Goal: Task Accomplishment & Management: Use online tool/utility

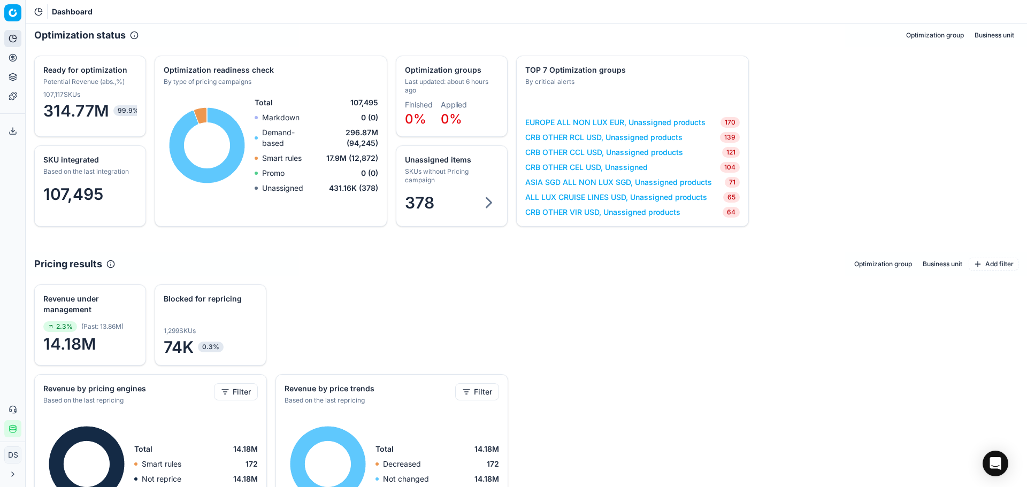
click at [13, 69] on button "Product portfolio" at bounding box center [12, 76] width 17 height 17
click at [17, 56] on icon at bounding box center [13, 58] width 9 height 9
click at [59, 75] on link "Optimization groups" at bounding box center [103, 77] width 125 height 15
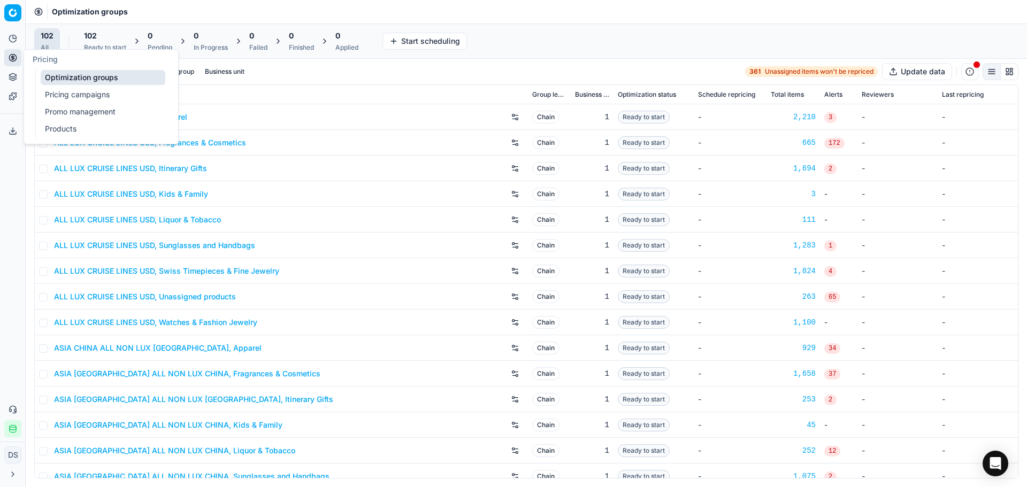
click at [94, 36] on span "102" at bounding box center [90, 35] width 13 height 11
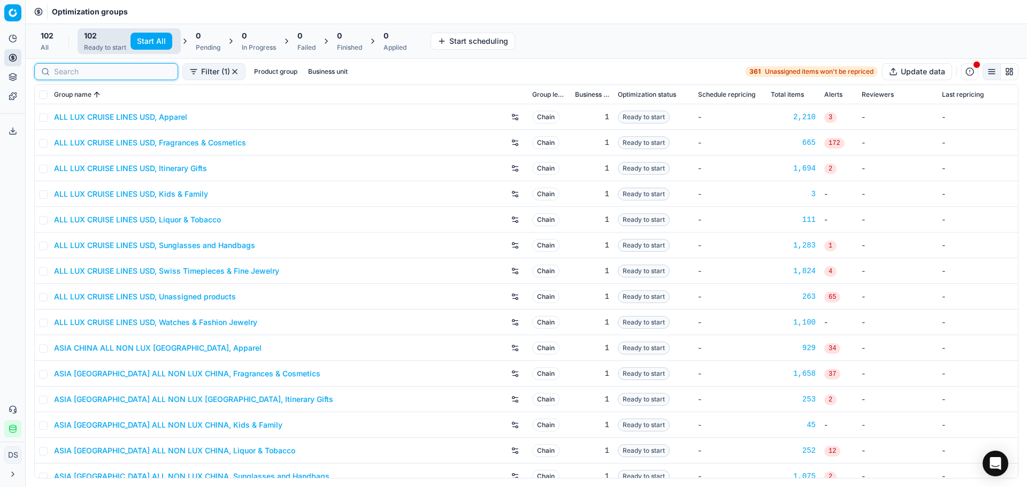
click at [55, 72] on input at bounding box center [112, 71] width 117 height 11
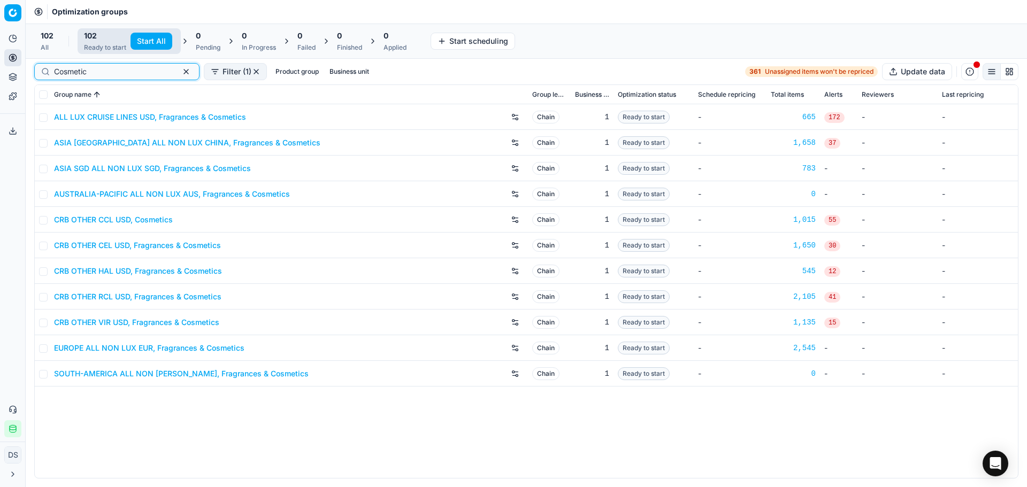
type input "Cosmetic"
click at [129, 249] on link "CRB OTHER CEL USD, Fragrances & Cosmetics" at bounding box center [137, 245] width 167 height 11
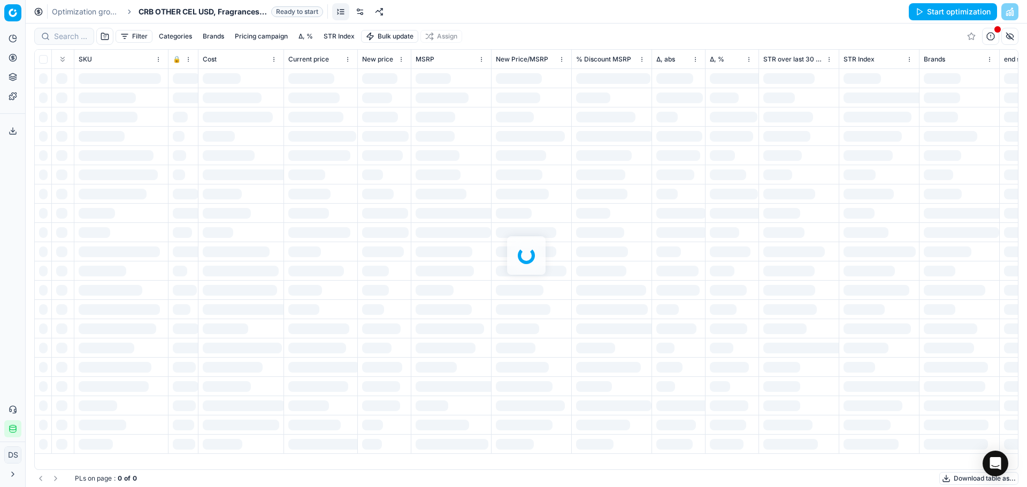
click at [357, 11] on link at bounding box center [360, 11] width 17 height 17
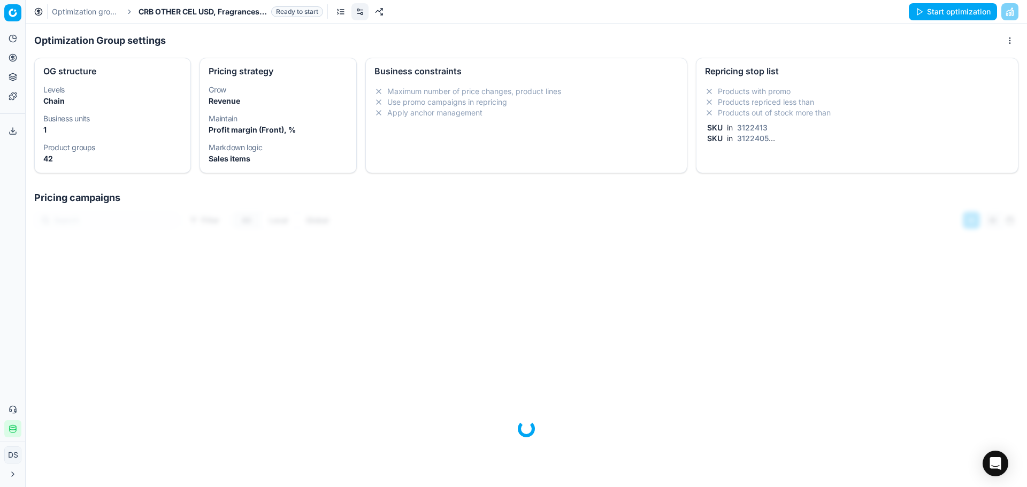
click at [747, 104] on div "Products with promo Products repriced less than Products out of stock more than…" at bounding box center [858, 117] width 322 height 71
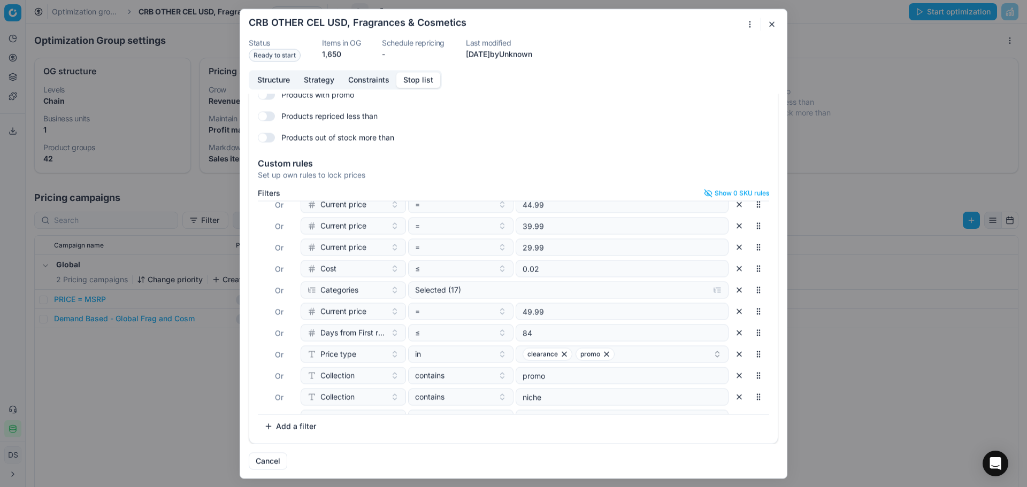
scroll to position [134, 0]
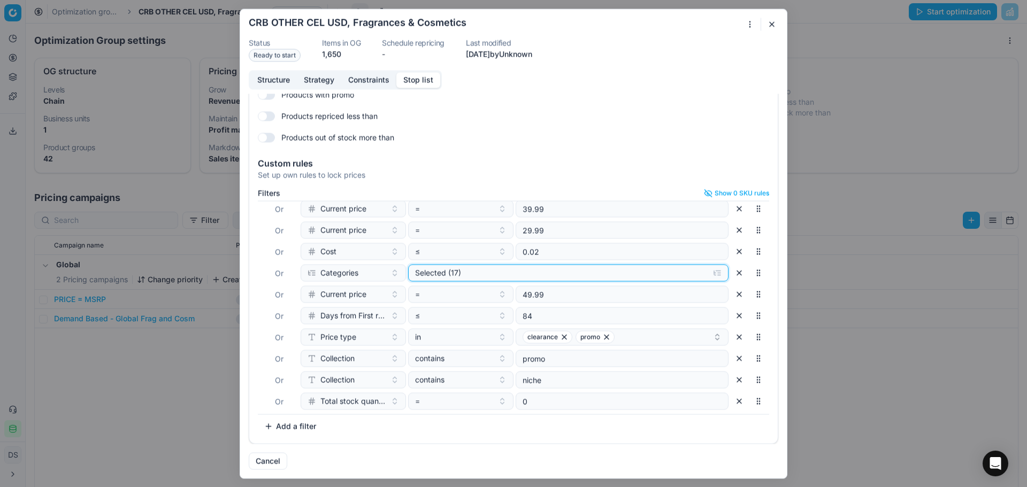
click at [503, 275] on div "Selected (17)" at bounding box center [559, 273] width 289 height 11
click at [425, 316] on input "Cosmetics" at bounding box center [424, 314] width 9 height 9
checkbox input "false"
click at [423, 330] on input "Fragrances" at bounding box center [424, 328] width 9 height 9
checkbox input "true"
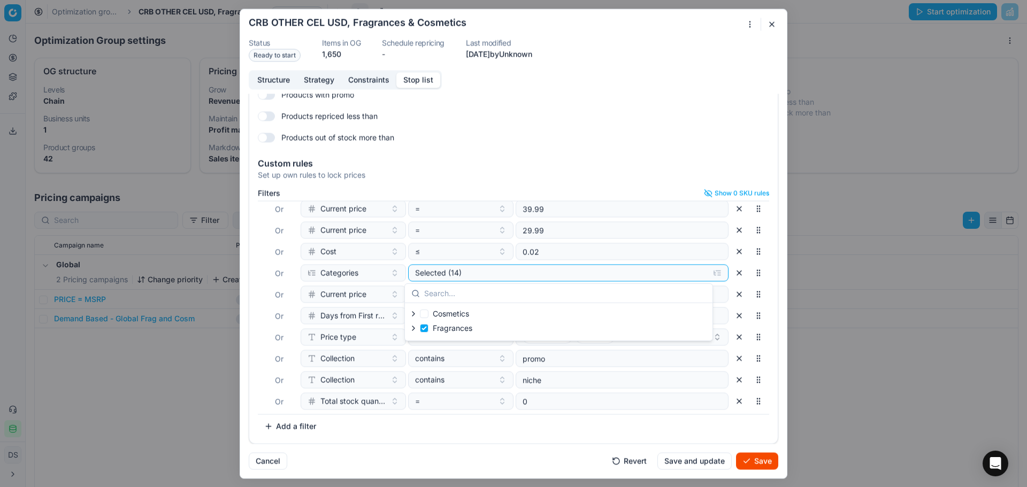
click at [560, 439] on div "Filters Show 0 SKU rules Where SKU in 3122413 Or SKU in 3122405 Or end stk unit…" at bounding box center [513, 314] width 529 height 259
click at [307, 429] on button "Add a filter" at bounding box center [290, 426] width 65 height 17
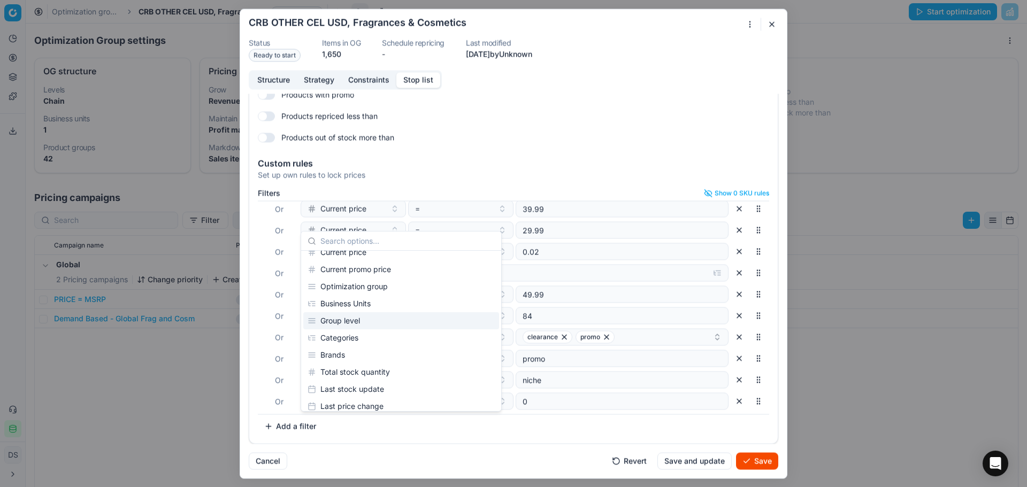
scroll to position [107, 0]
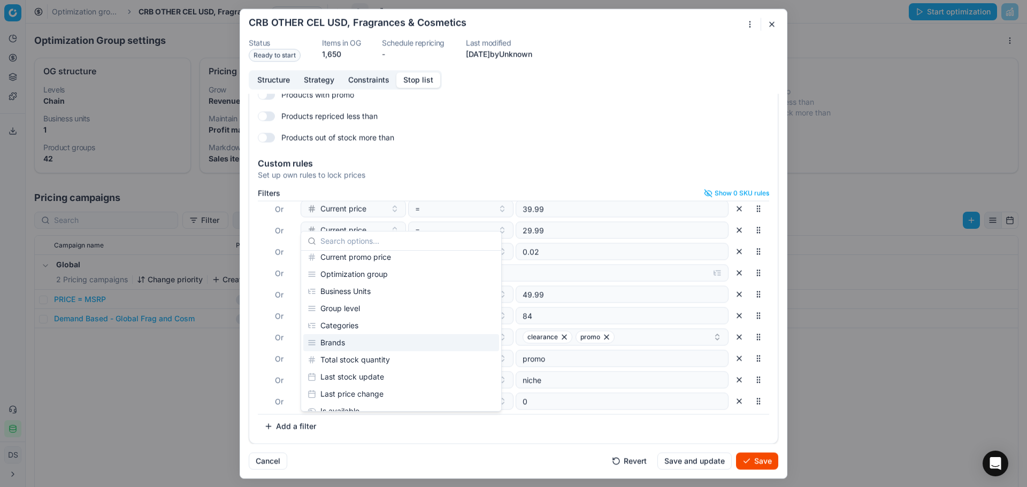
click at [346, 345] on div "Brands" at bounding box center [401, 342] width 196 height 17
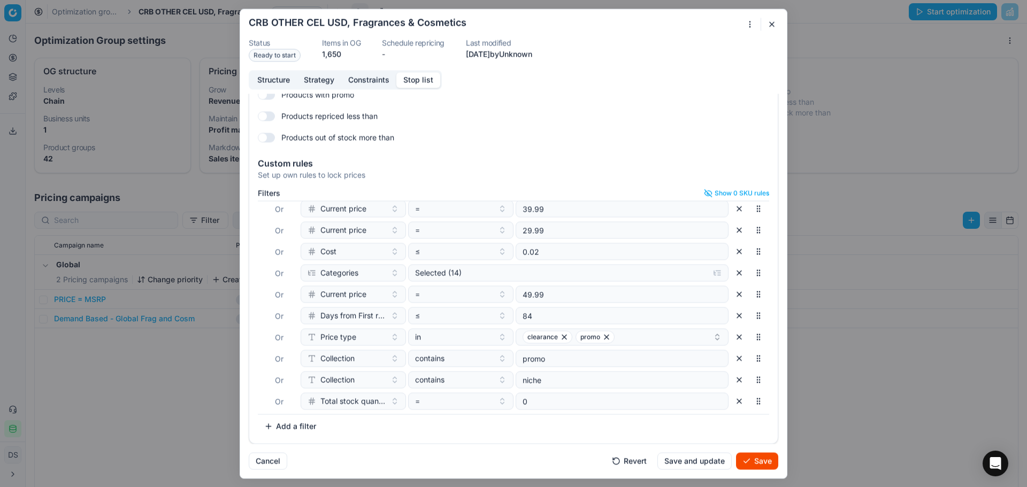
scroll to position [155, 0]
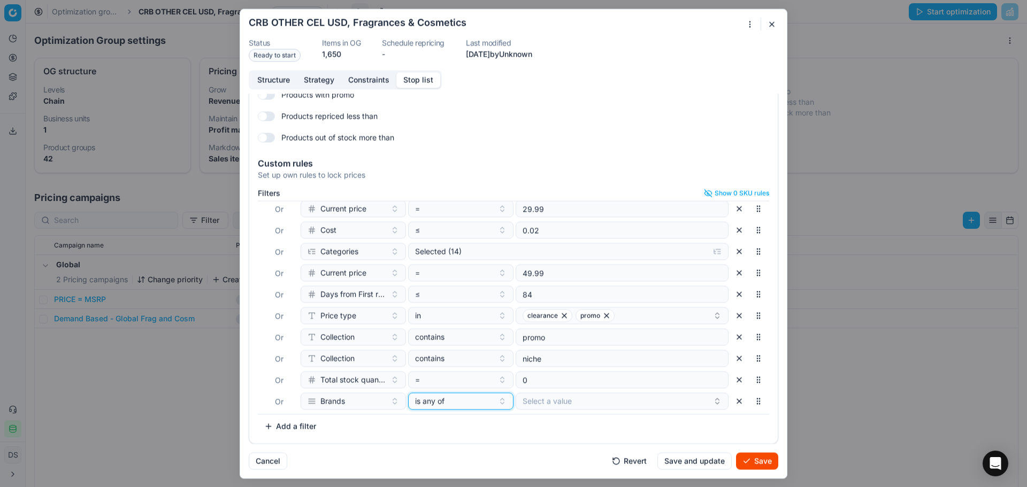
click at [437, 406] on span "is any of" at bounding box center [429, 401] width 29 height 11
click at [448, 342] on div "none of" at bounding box center [476, 345] width 139 height 17
click at [536, 398] on button "Select a value" at bounding box center [622, 401] width 213 height 17
type input "Chanel"
click at [480, 447] on div "Cancel Revert Save and update Save" at bounding box center [514, 457] width 530 height 26
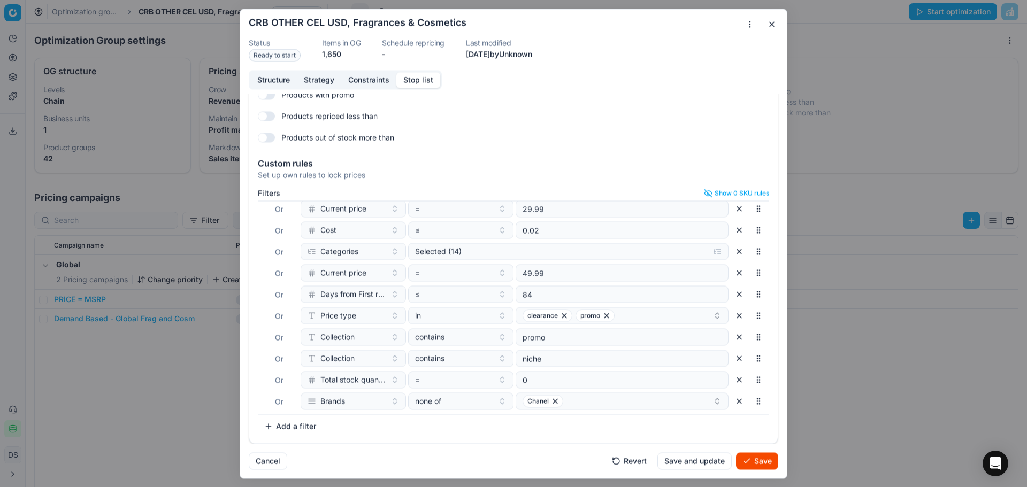
click at [754, 457] on button "Save" at bounding box center [757, 461] width 42 height 17
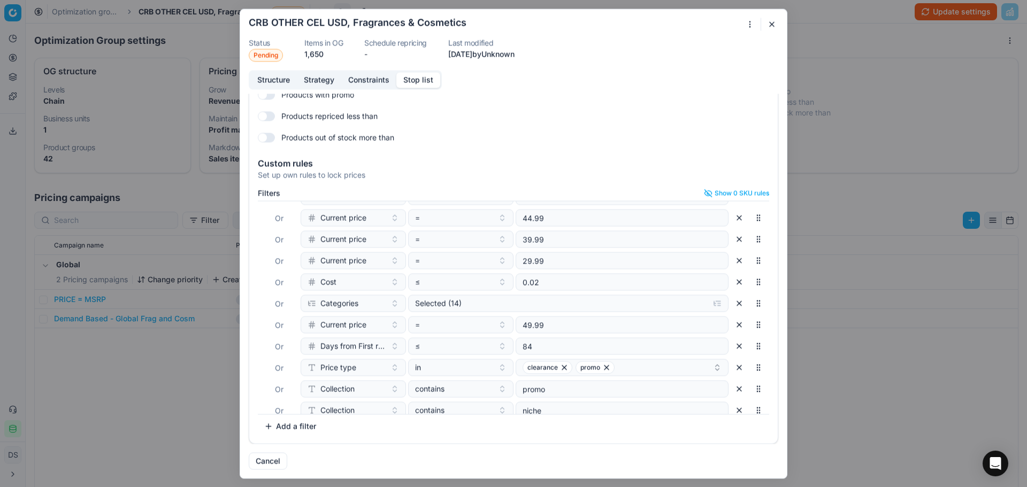
scroll to position [107, 0]
click at [473, 295] on div "Selected (14)" at bounding box center [559, 299] width 289 height 11
click at [474, 298] on div "Selected (14)" at bounding box center [559, 299] width 289 height 11
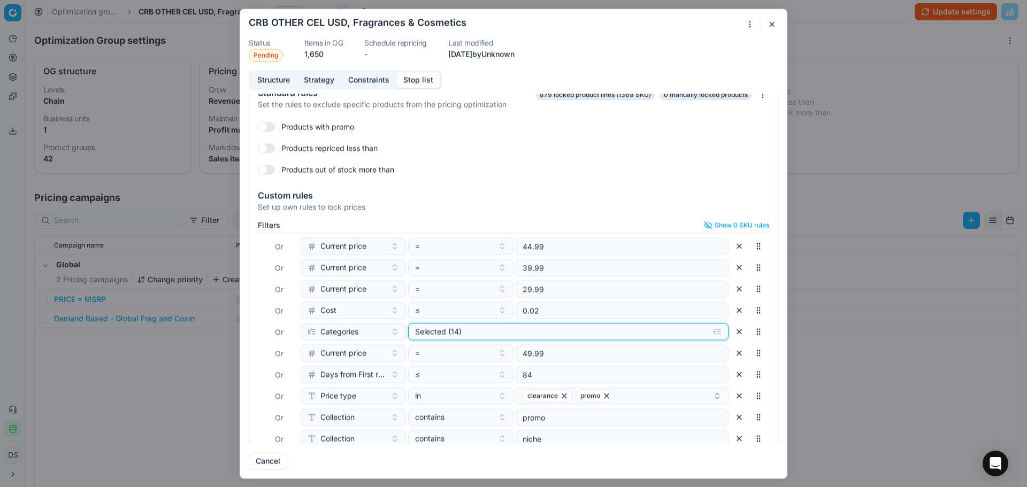
scroll to position [0, 0]
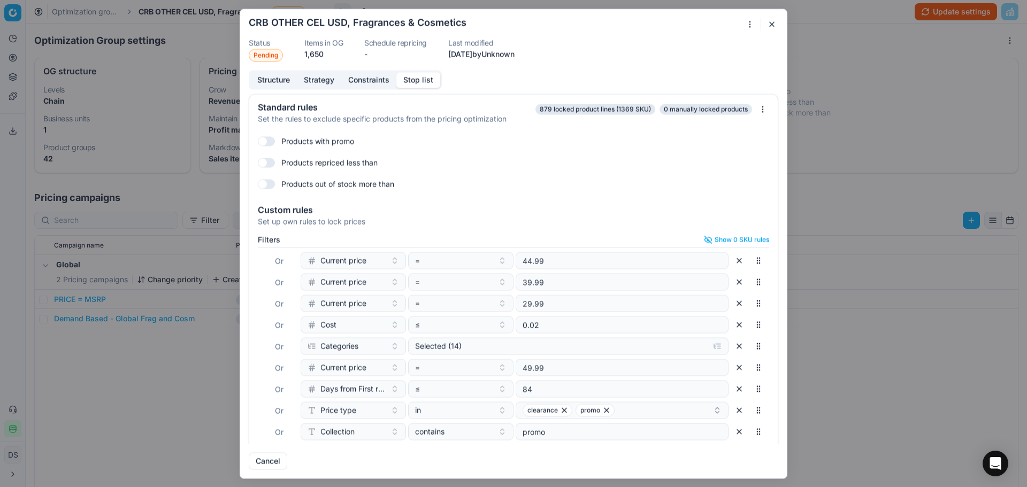
click at [750, 22] on div "Oprimization group is saving... CRB OTHER CEL USD, Fragrances & Cosmetics Statu…" at bounding box center [513, 243] width 1027 height 487
click at [732, 65] on div "Copy OG settings to other OG" at bounding box center [750, 60] width 126 height 17
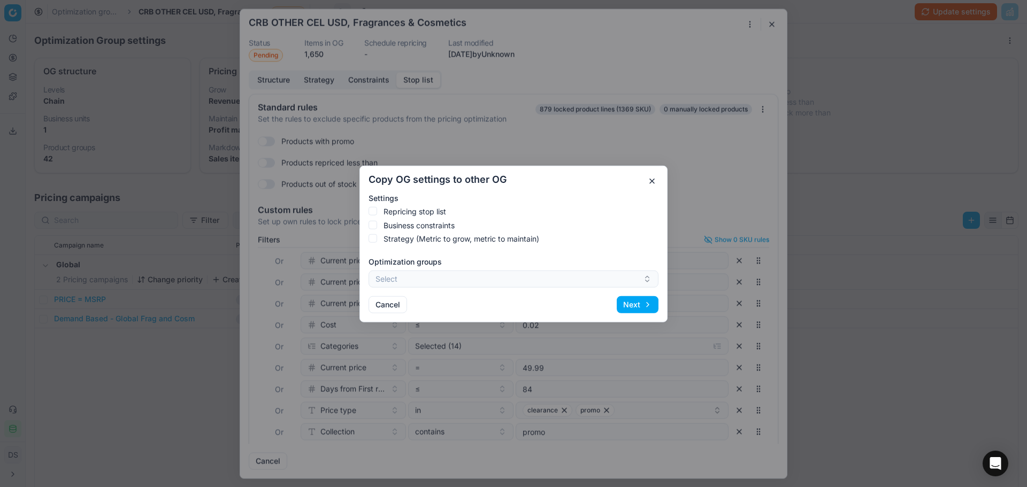
click at [413, 216] on label "Repricing stop list" at bounding box center [415, 212] width 63 height 10
click at [377, 215] on input "Repricing stop list" at bounding box center [373, 211] width 9 height 9
checkbox input "true"
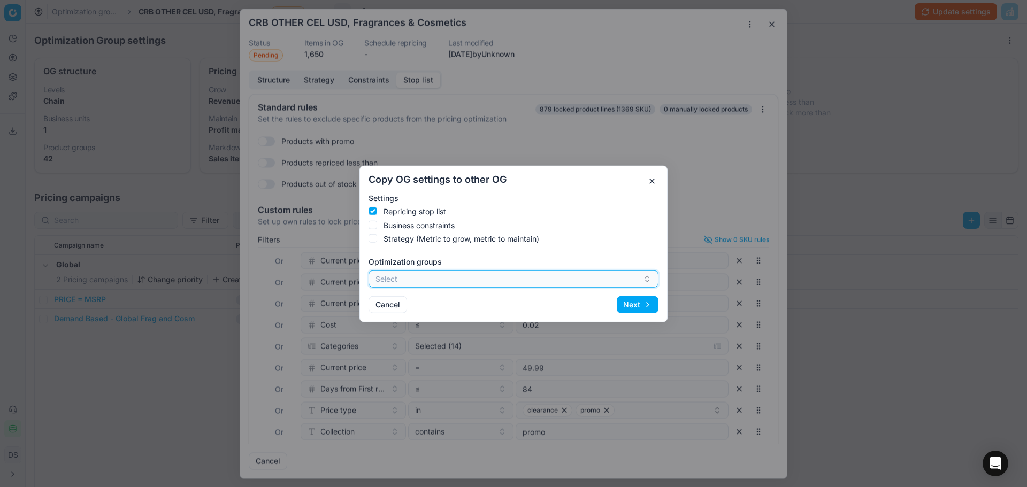
click at [465, 277] on button "Select" at bounding box center [514, 278] width 290 height 17
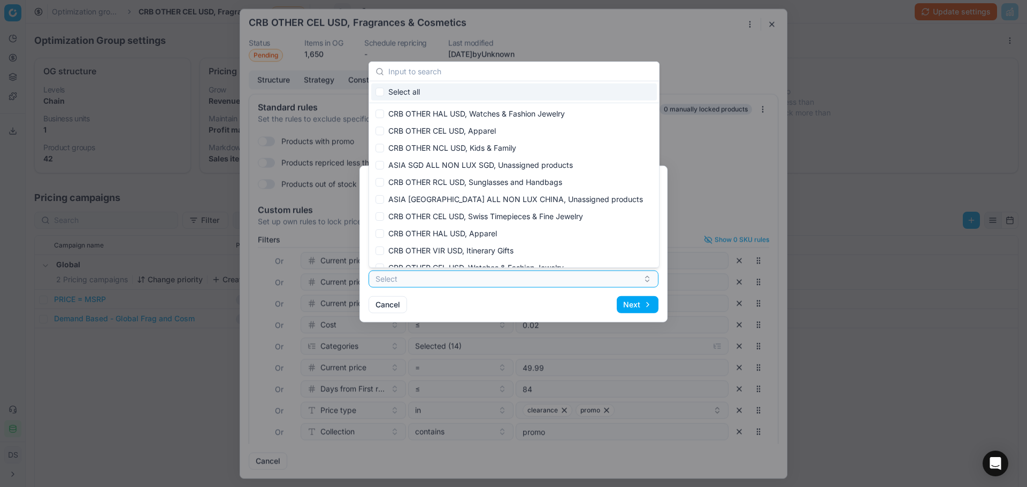
click at [471, 306] on div "Cancel Next" at bounding box center [514, 304] width 290 height 17
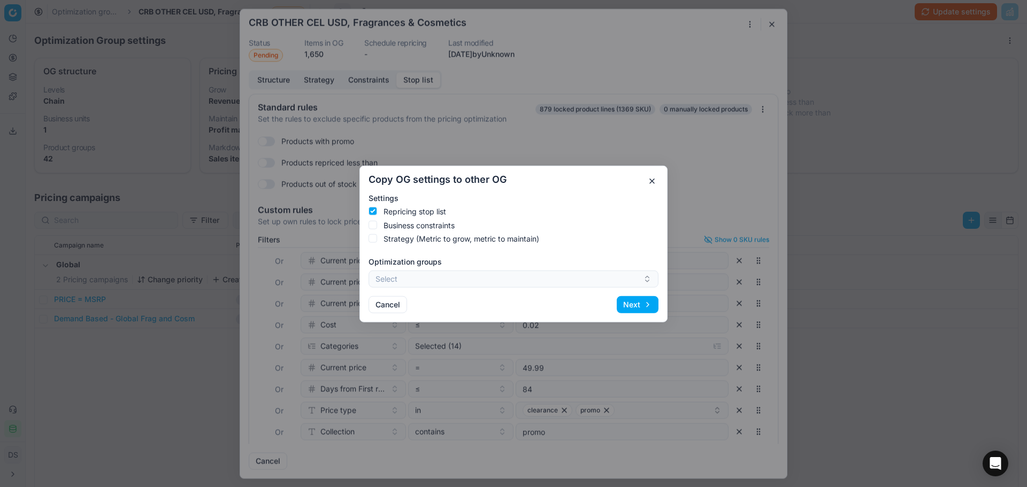
click at [638, 313] on button "Next" at bounding box center [638, 304] width 42 height 17
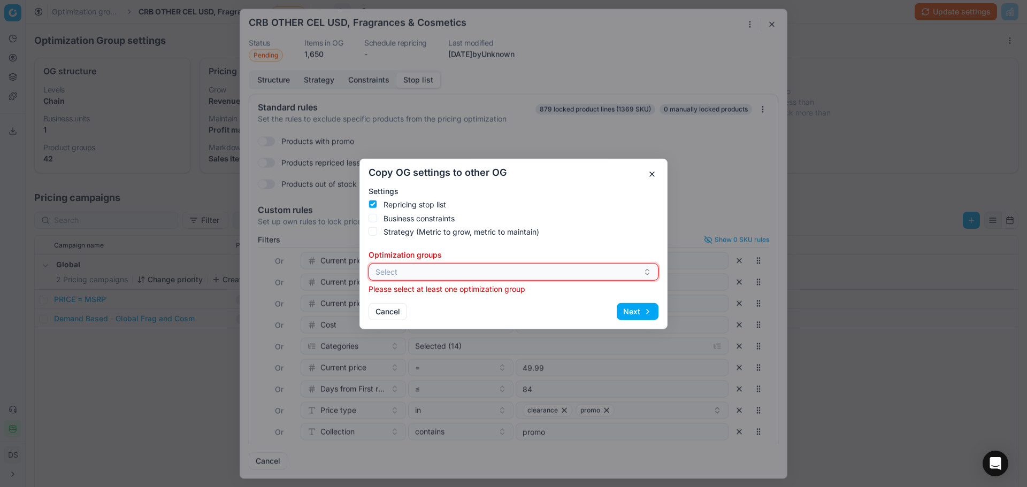
click at [428, 273] on button "Select" at bounding box center [514, 271] width 290 height 17
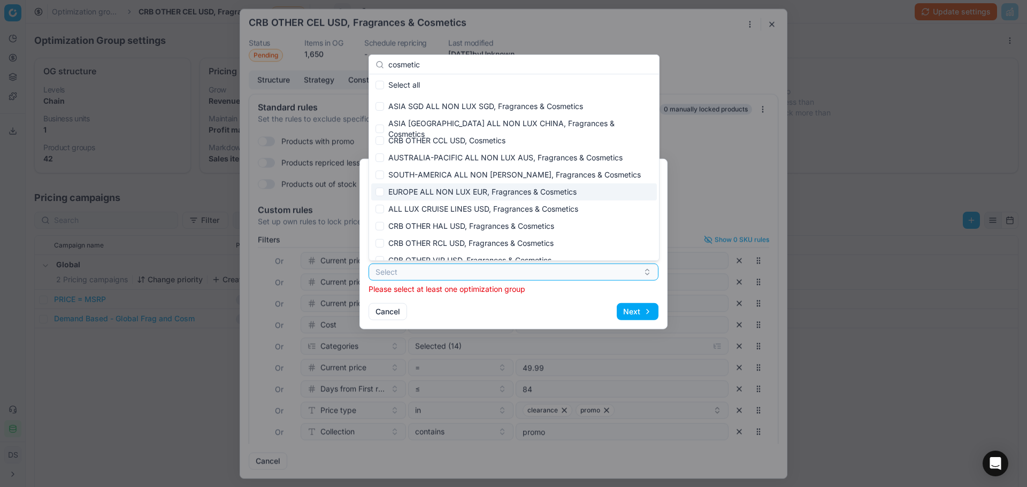
scroll to position [11, 0]
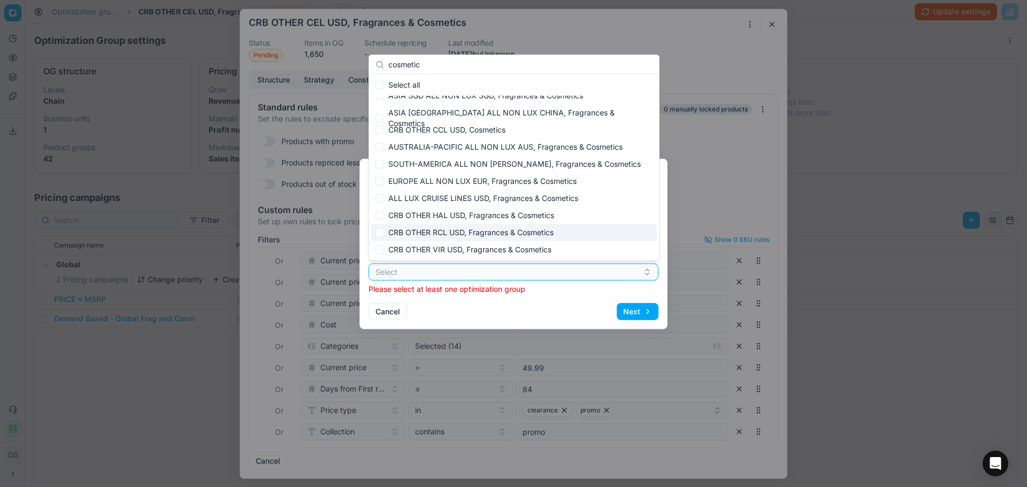
type input "cosmetic"
click at [446, 232] on div "CRB OTHER RCL USD, Fragrances & Cosmetics" at bounding box center [514, 232] width 286 height 17
checkbox input "true"
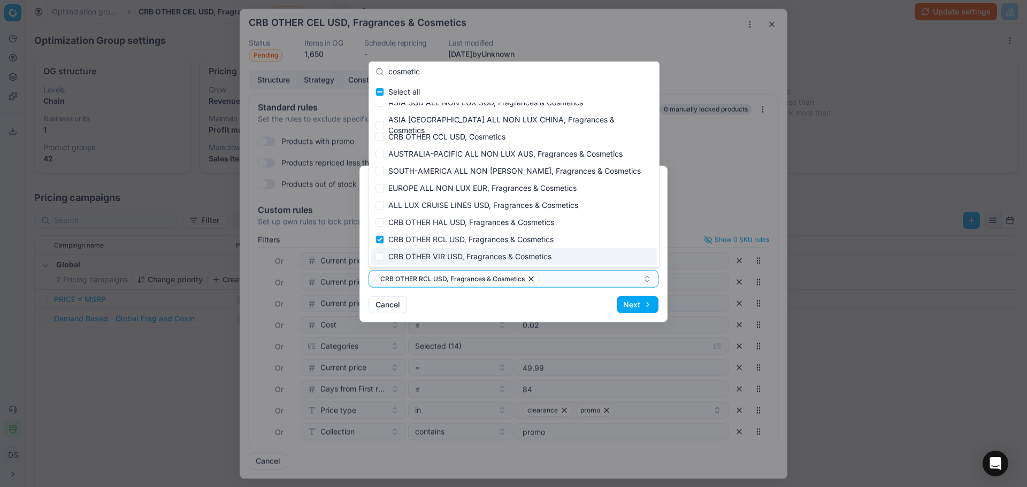
click at [453, 259] on div "CRB OTHER VIR USD, Fragrances & Cosmetics" at bounding box center [514, 256] width 286 height 17
checkbox input "true"
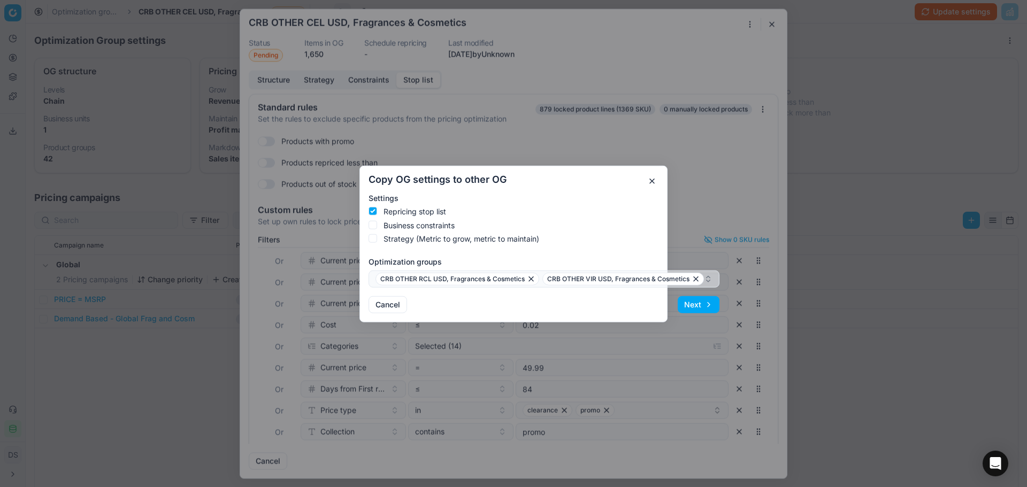
click at [682, 304] on button "Next" at bounding box center [699, 304] width 42 height 17
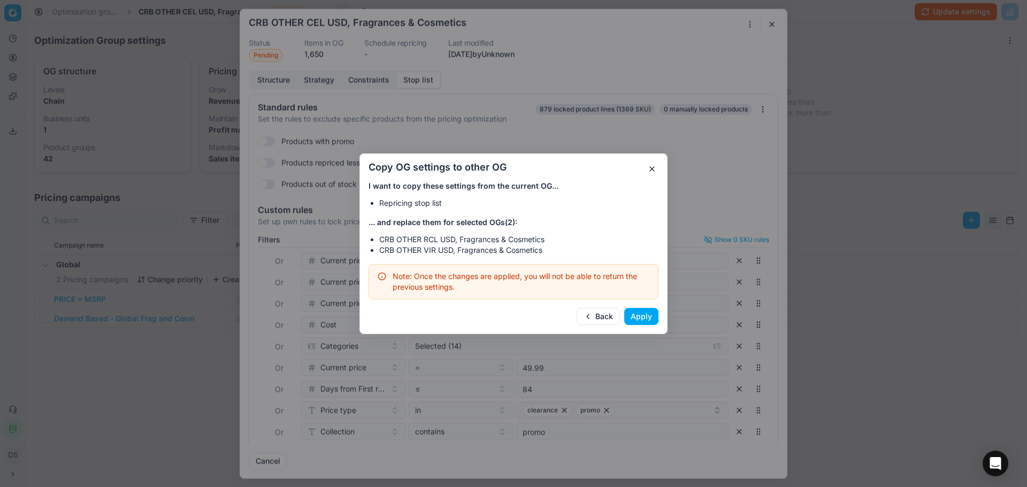
click at [645, 317] on button "Apply" at bounding box center [641, 316] width 34 height 17
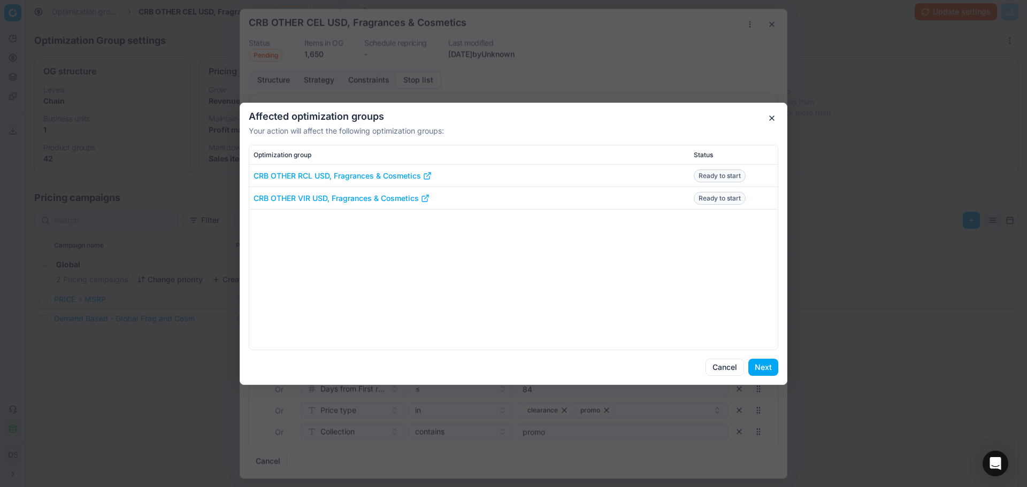
click at [761, 370] on button "Next" at bounding box center [764, 367] width 30 height 17
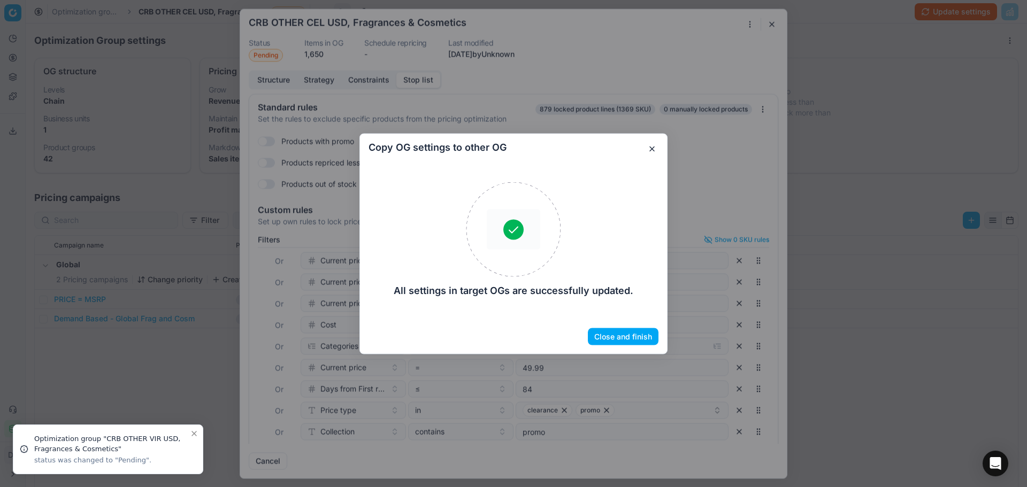
click at [604, 340] on button "Close and finish" at bounding box center [623, 336] width 71 height 17
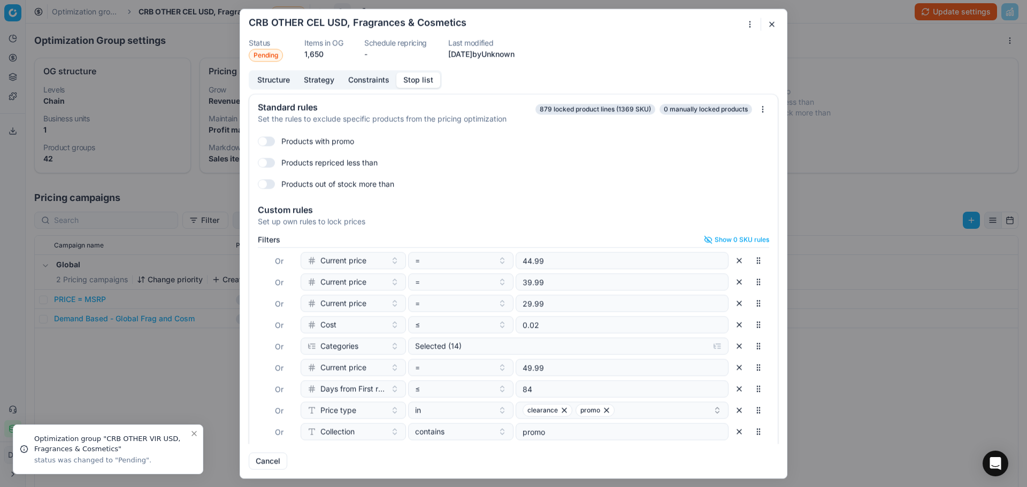
click at [777, 25] on button "button" at bounding box center [772, 24] width 13 height 13
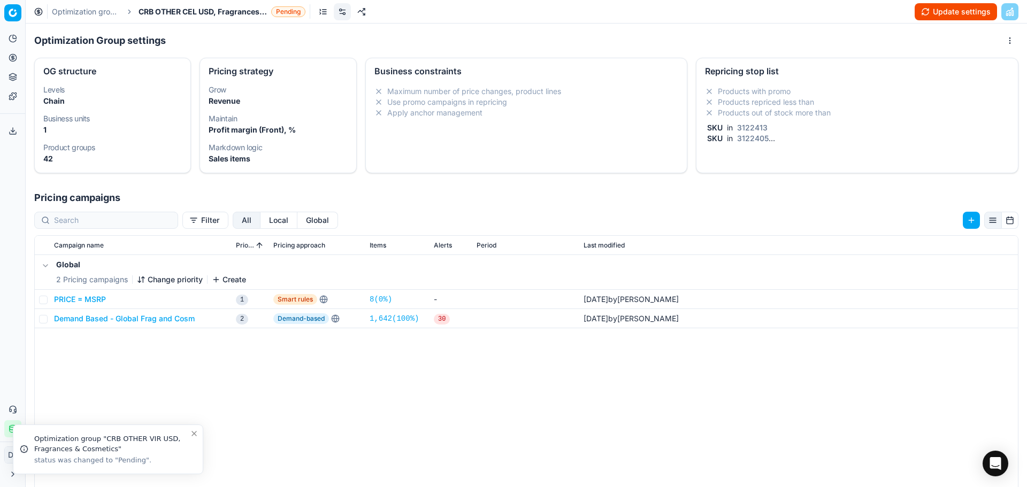
click at [62, 16] on link "Optimization groups" at bounding box center [86, 11] width 68 height 11
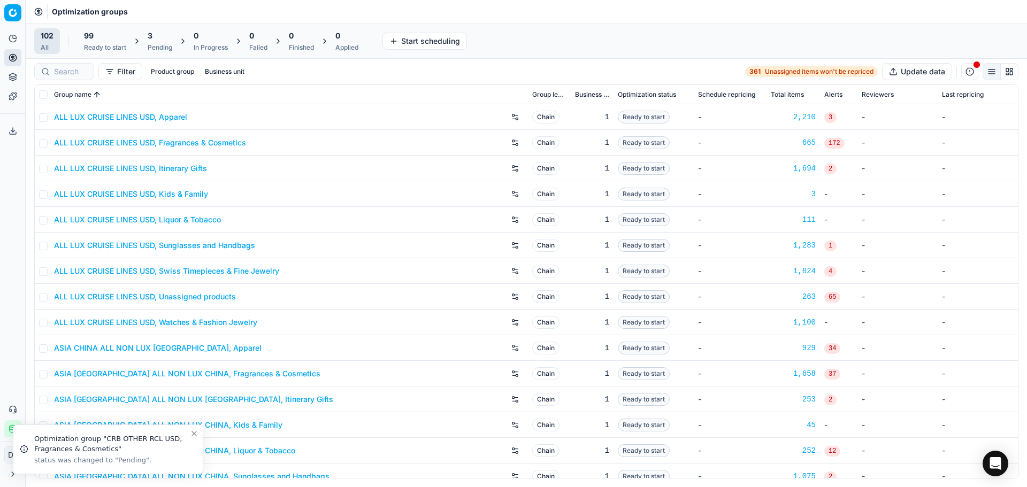
click at [167, 42] on div "3 Pending" at bounding box center [160, 40] width 25 height 21
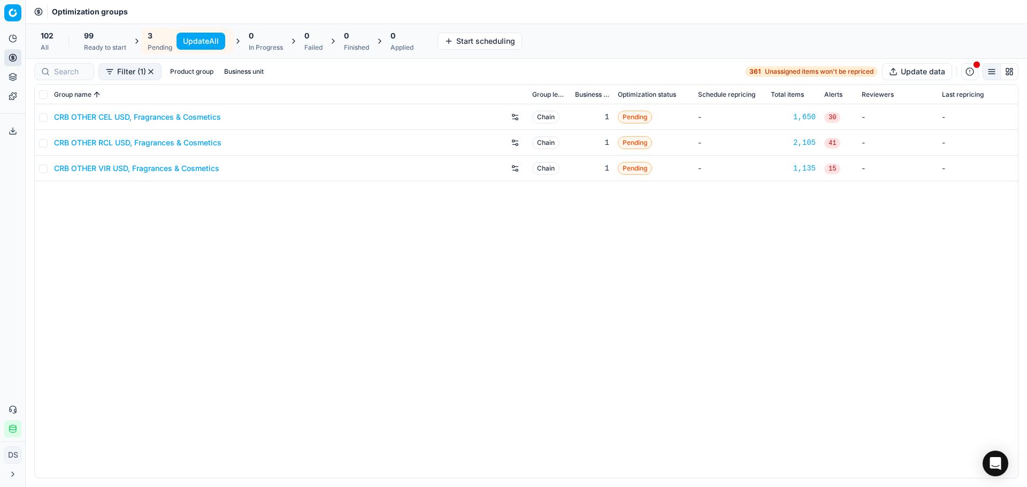
click at [148, 118] on link "CRB OTHER CEL USD, Fragrances & Cosmetics" at bounding box center [137, 117] width 167 height 11
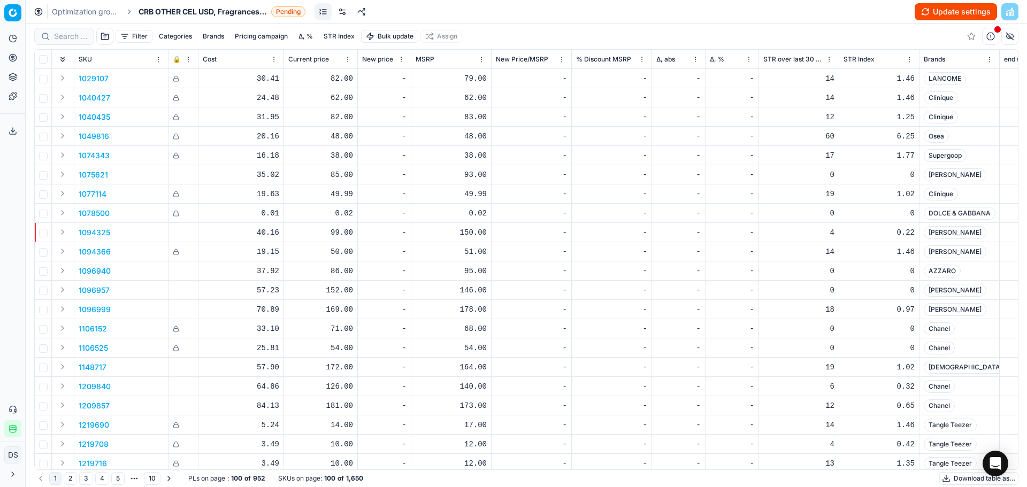
click at [337, 13] on link at bounding box center [342, 11] width 17 height 17
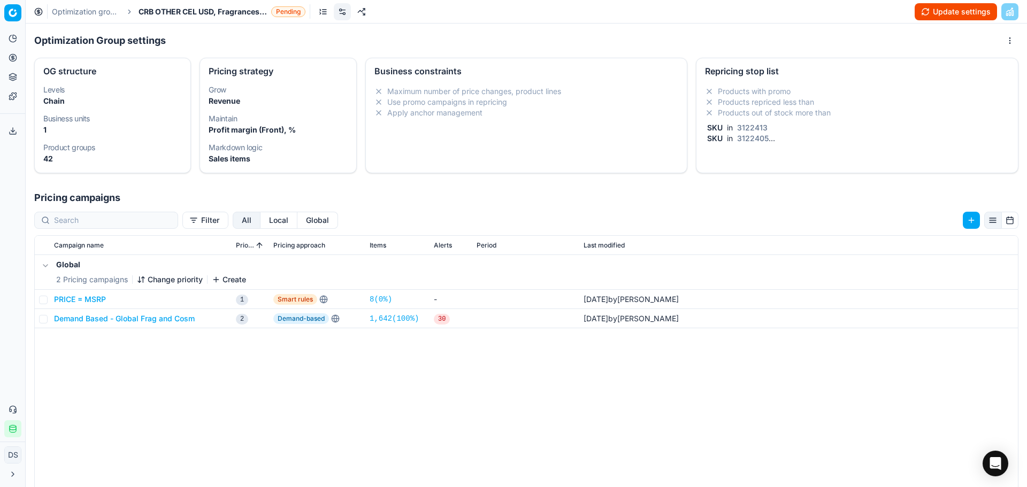
click at [772, 111] on li "Products out of stock more than" at bounding box center [857, 113] width 304 height 11
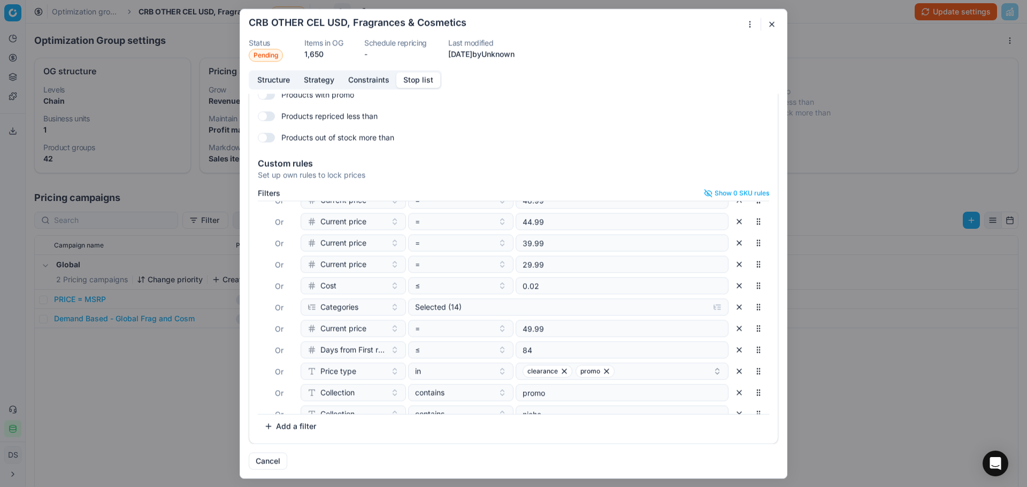
scroll to position [155, 0]
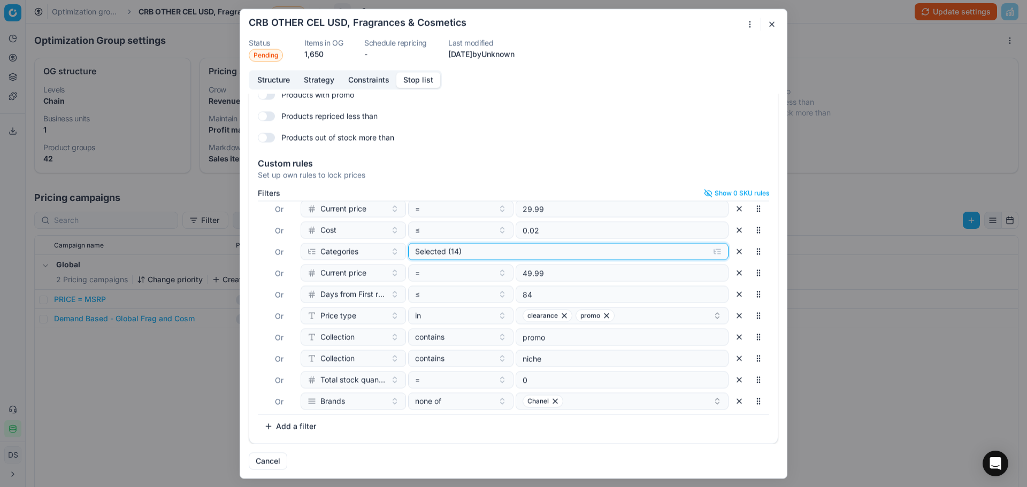
click at [468, 249] on div "Selected (14)" at bounding box center [559, 251] width 289 height 11
click at [777, 25] on button "button" at bounding box center [772, 24] width 13 height 13
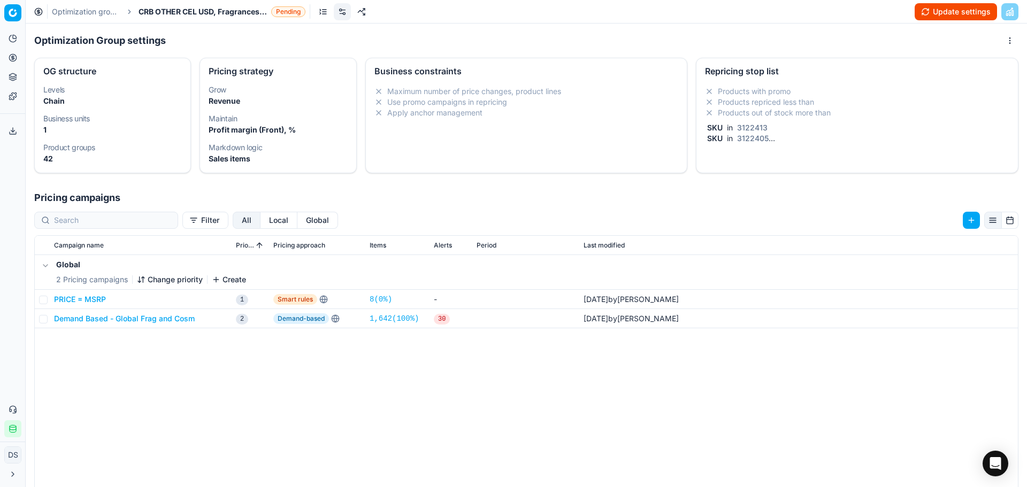
click at [932, 19] on button "Update settings" at bounding box center [956, 11] width 82 height 17
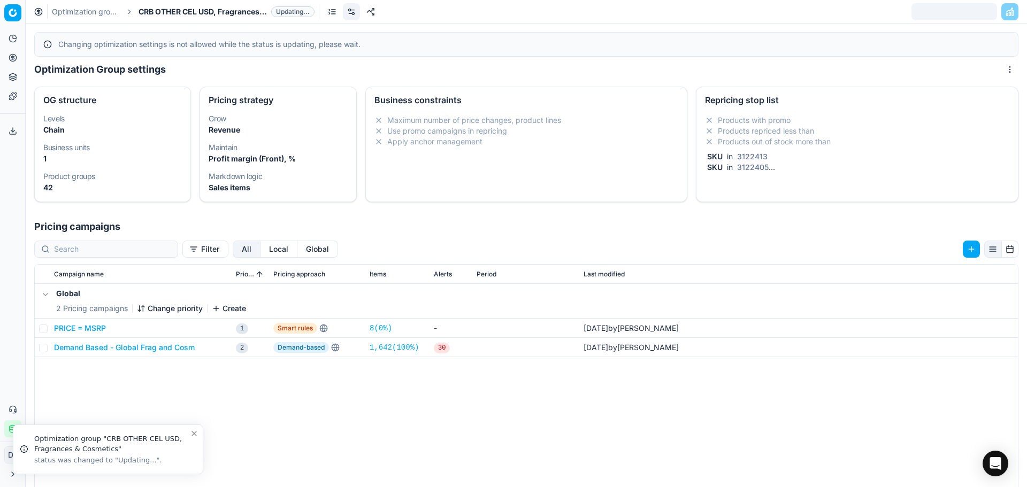
click at [105, 12] on link "Optimization groups" at bounding box center [86, 11] width 68 height 11
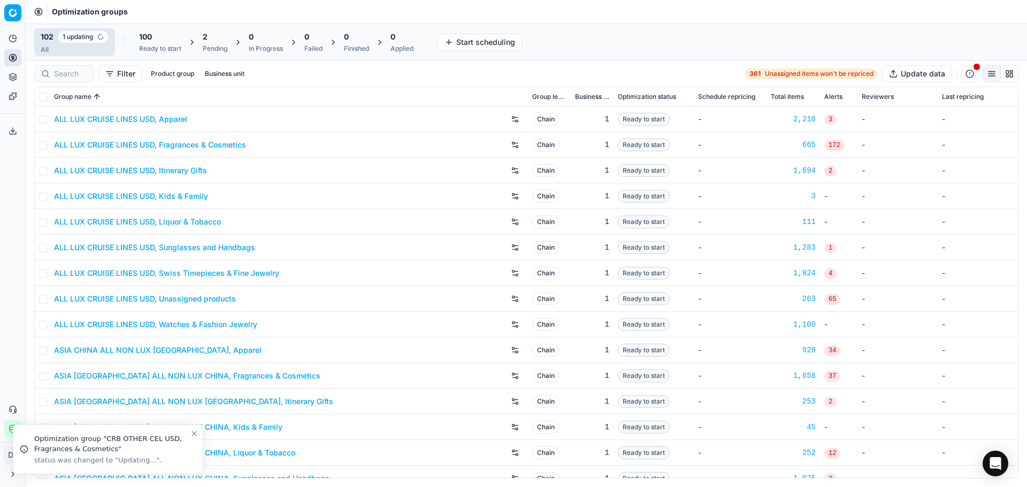
click at [220, 44] on div "2 Pending" at bounding box center [215, 42] width 25 height 21
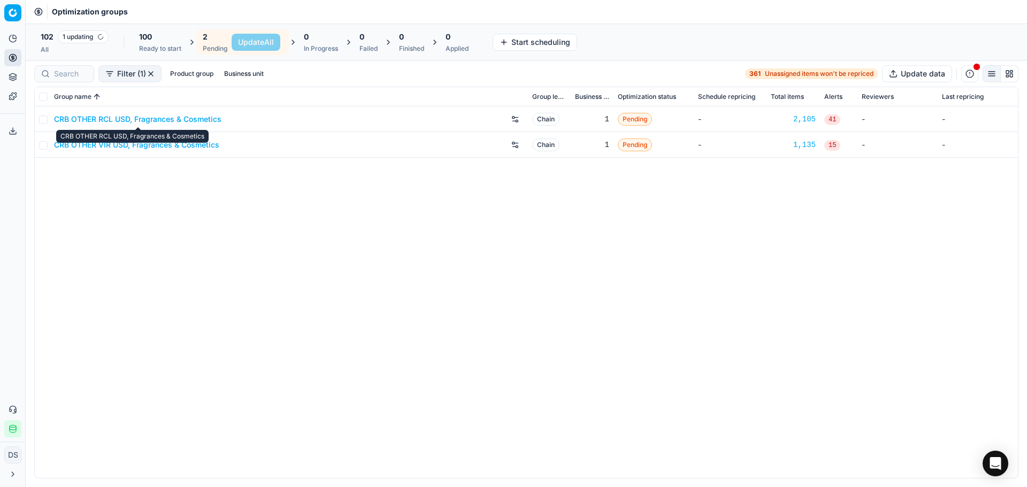
click at [165, 118] on link "CRB OTHER RCL USD, Fragrances & Cosmetics" at bounding box center [137, 119] width 167 height 11
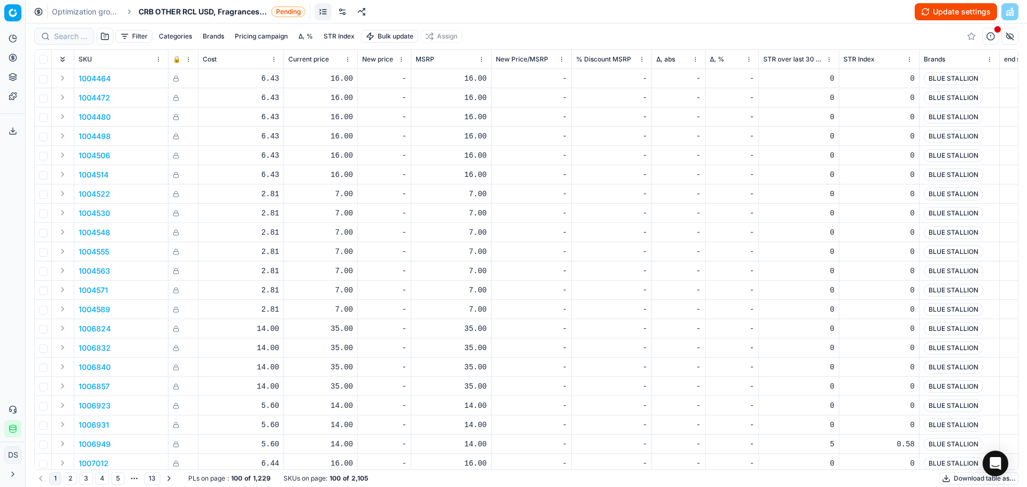
click at [338, 10] on link at bounding box center [342, 11] width 17 height 17
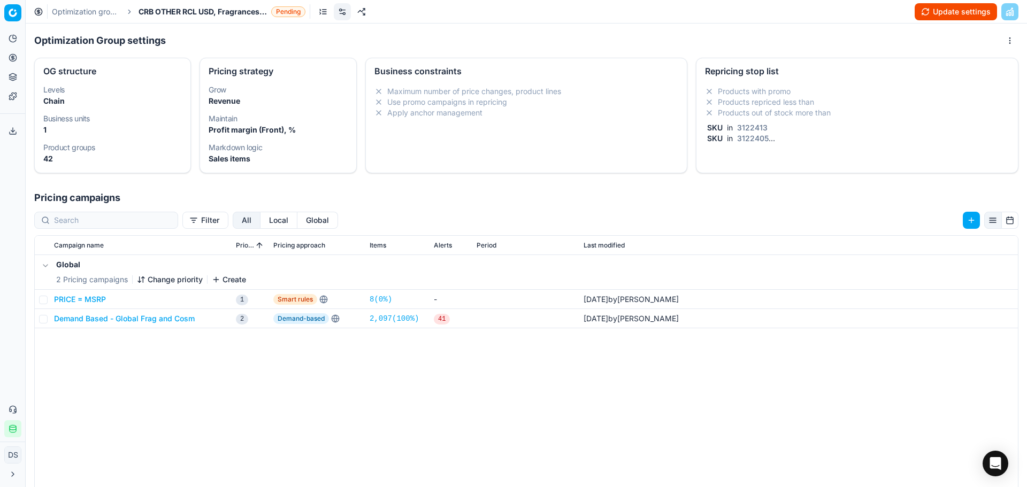
click at [802, 102] on li "Products repriced less than" at bounding box center [857, 102] width 304 height 11
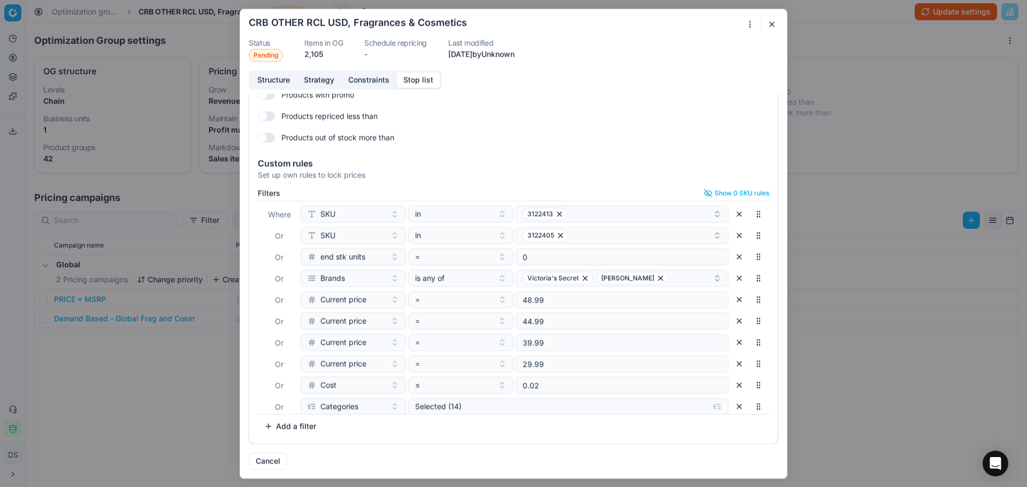
scroll to position [54, 0]
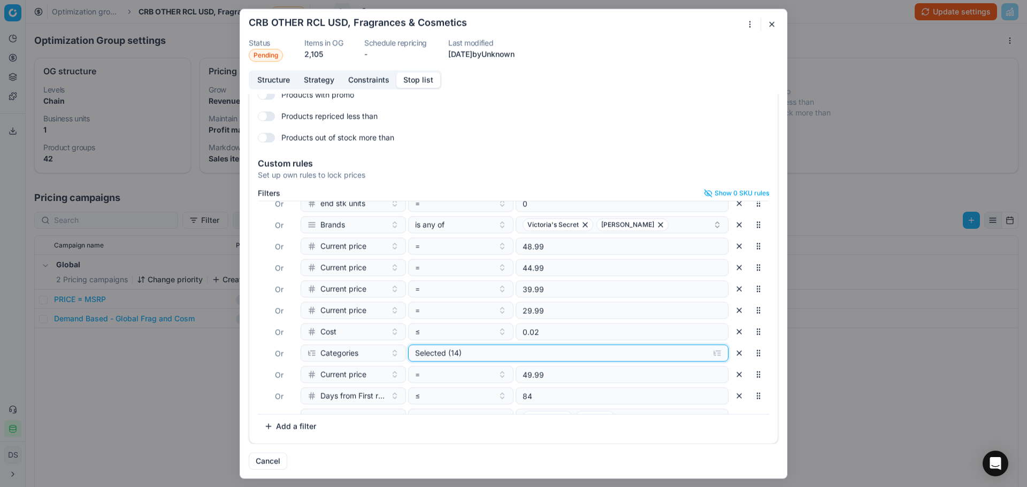
click at [481, 350] on div "Selected (14)" at bounding box center [559, 353] width 289 height 11
click at [423, 409] on input "Fragrances" at bounding box center [424, 409] width 9 height 9
checkbox input "true"
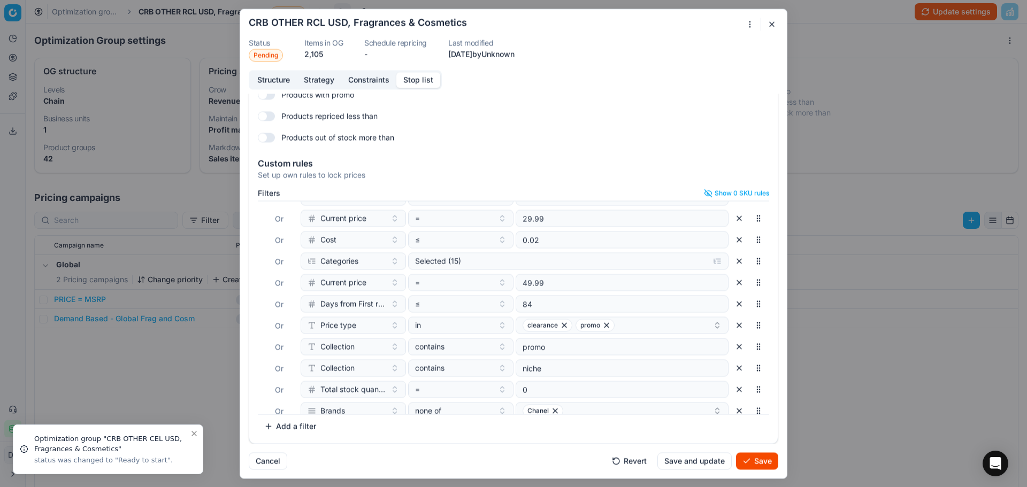
scroll to position [155, 0]
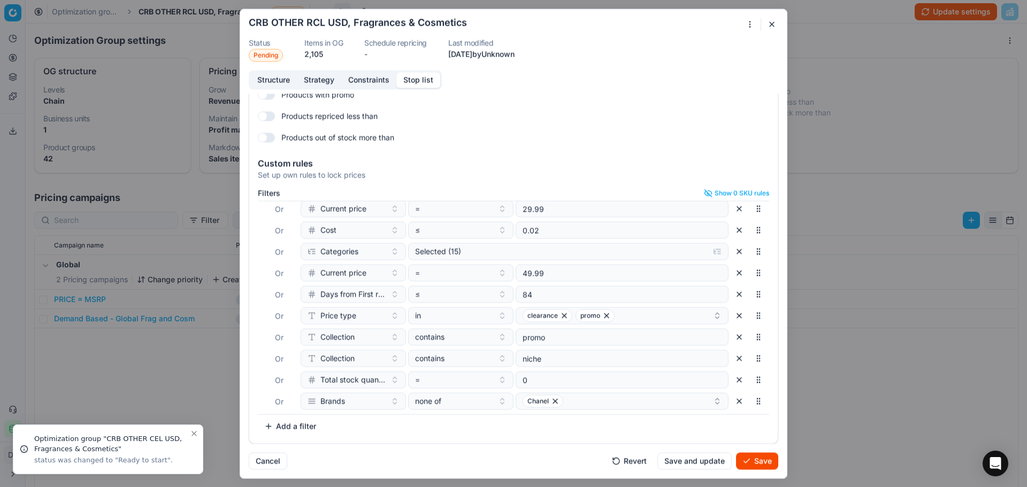
click at [765, 464] on button "Save" at bounding box center [757, 461] width 42 height 17
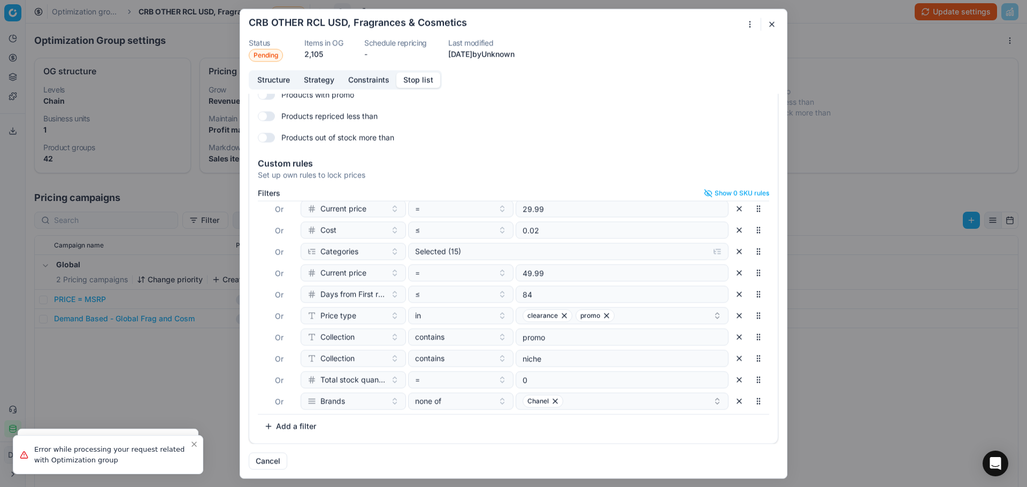
click at [873, 51] on div "Oprimization group is saving... CRB OTHER RCL USD, Fragrances & Cosmetics Statu…" at bounding box center [513, 243] width 1027 height 487
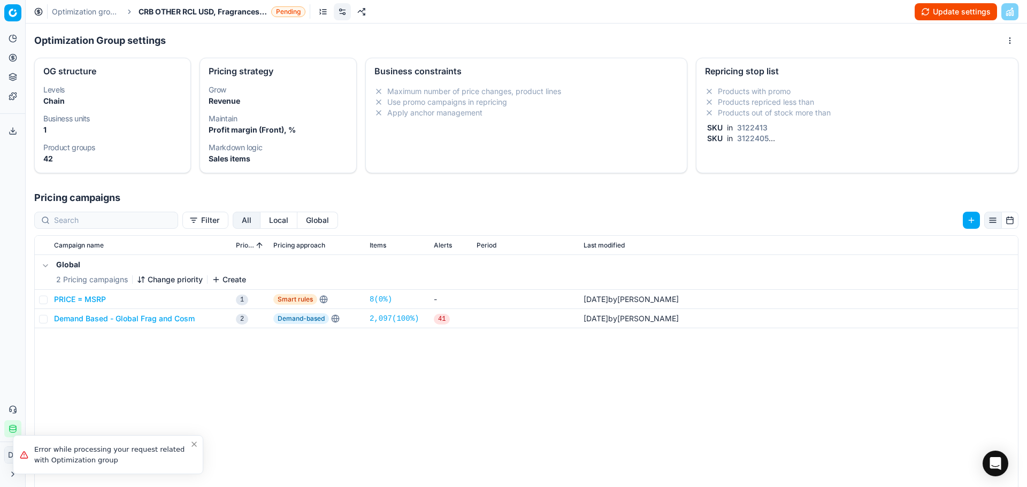
click at [945, 13] on button "Update settings" at bounding box center [956, 11] width 82 height 17
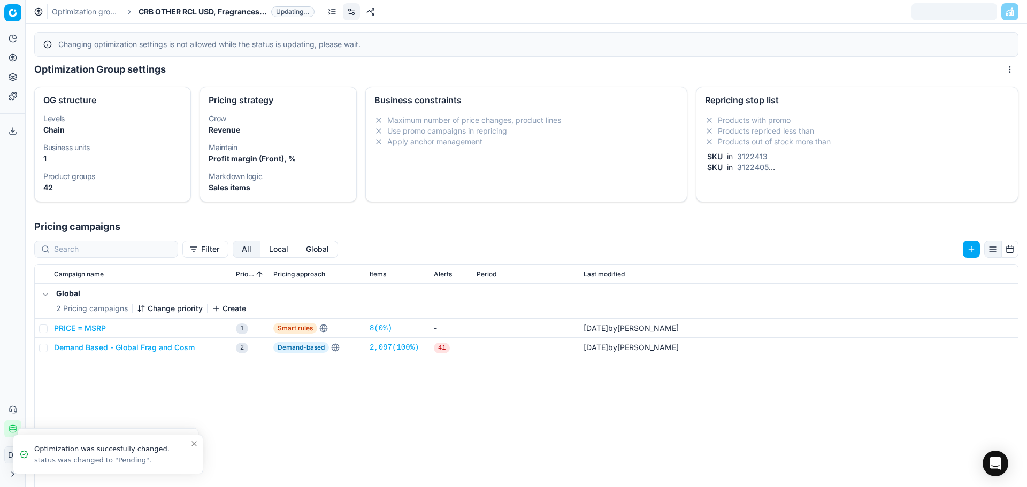
click at [102, 12] on link "Optimization groups" at bounding box center [86, 11] width 68 height 11
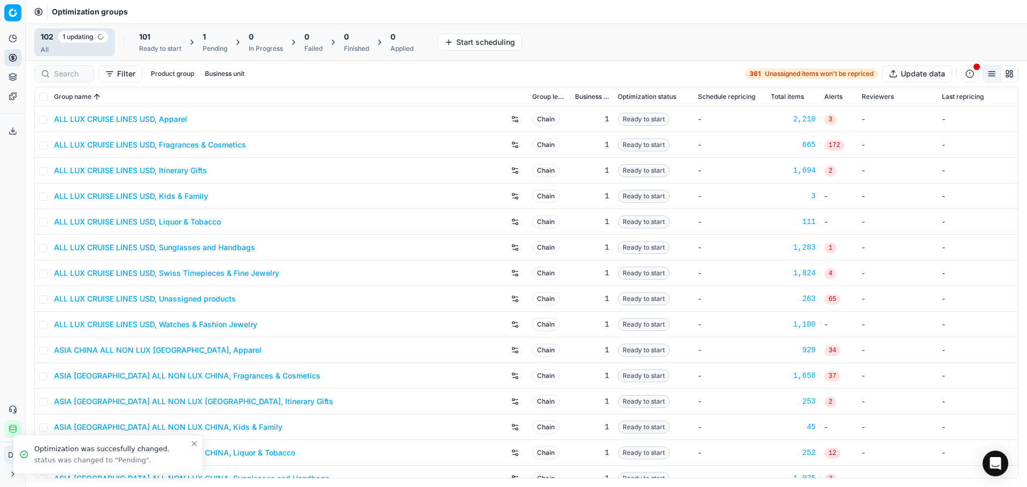
click at [220, 42] on div "1 Pending" at bounding box center [215, 42] width 25 height 21
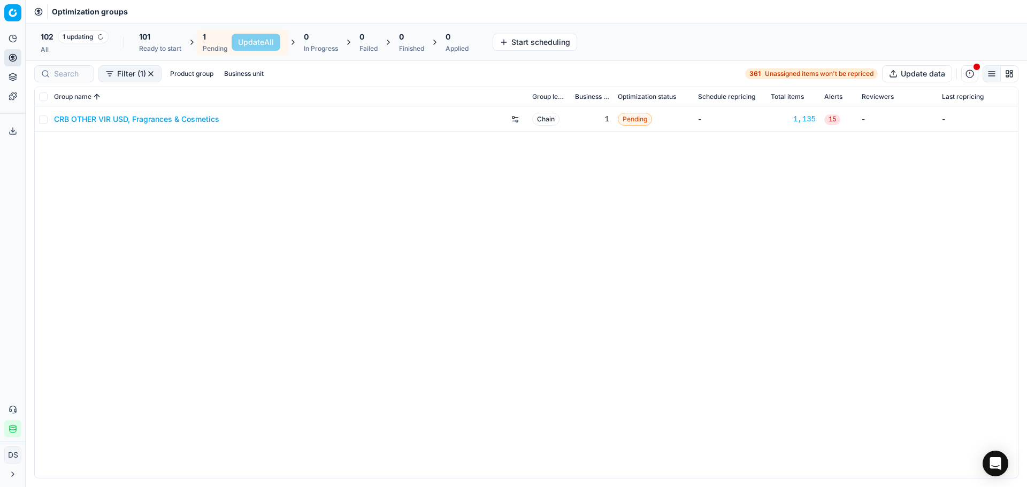
click at [104, 125] on div "CRB OTHER VIR USD, Fragrances & Cosmetics" at bounding box center [289, 119] width 470 height 17
click at [106, 123] on link "CRB OTHER VIR USD, Fragrances & Cosmetics" at bounding box center [136, 119] width 165 height 11
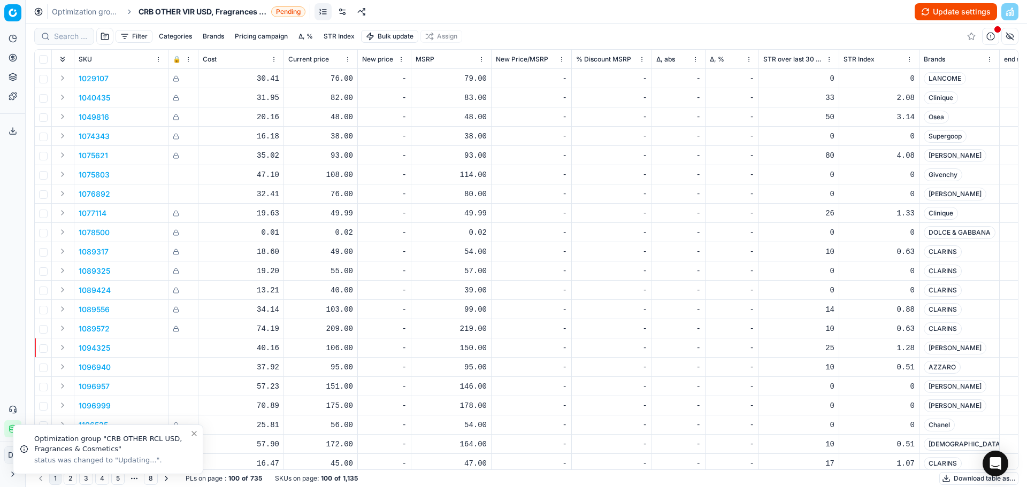
click at [348, 14] on link at bounding box center [342, 11] width 17 height 17
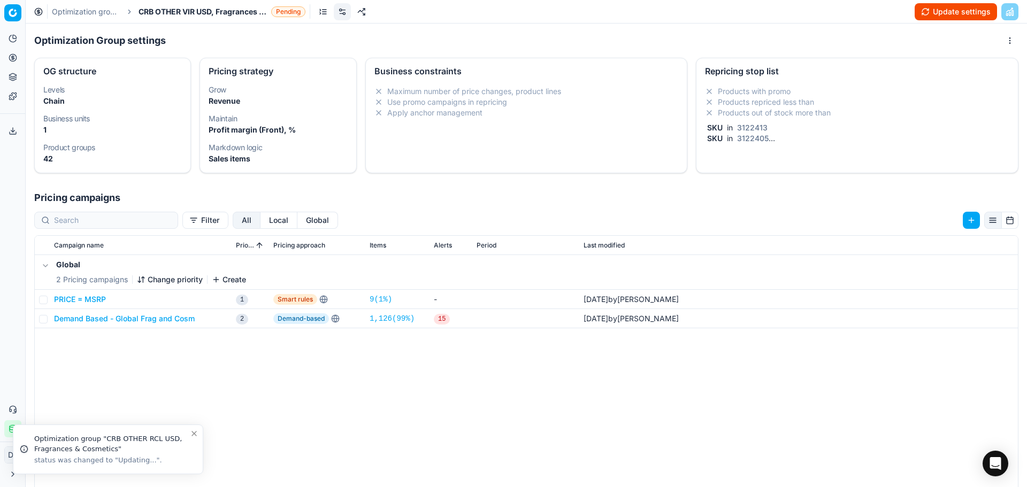
click at [761, 89] on li "Products with promo" at bounding box center [857, 91] width 304 height 11
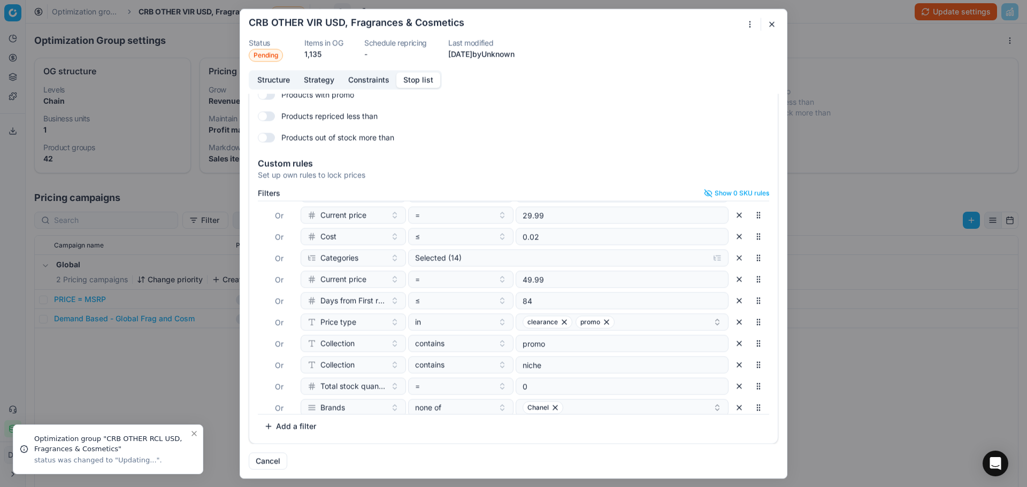
scroll to position [155, 0]
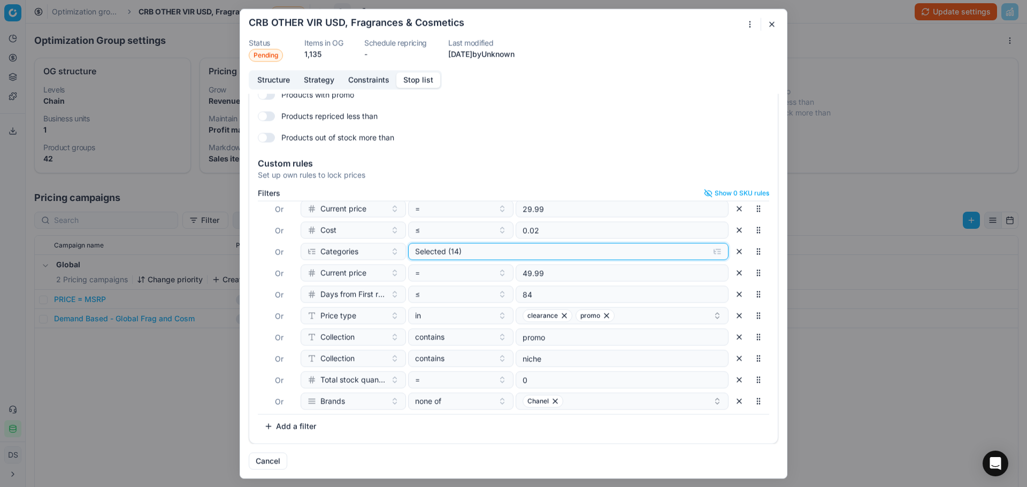
click at [485, 247] on div "Selected (14)" at bounding box center [559, 251] width 289 height 11
click at [425, 306] on input "Fragrances" at bounding box center [424, 307] width 9 height 9
click at [426, 309] on input "Fragrances" at bounding box center [424, 307] width 9 height 9
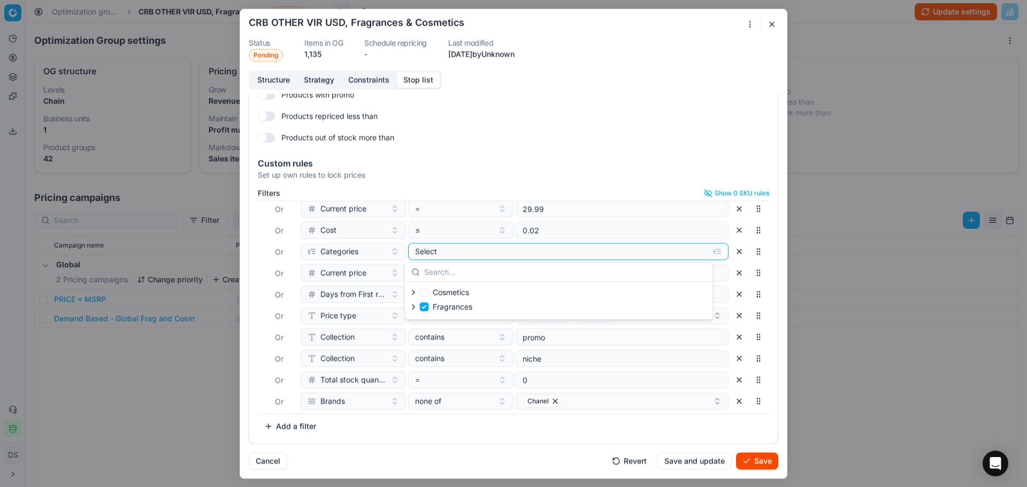
checkbox input "true"
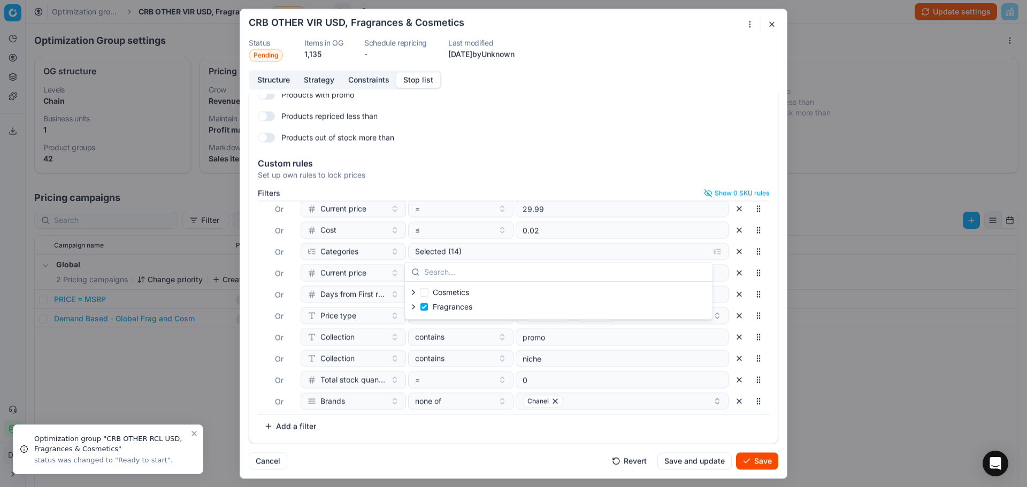
click at [759, 464] on button "Save" at bounding box center [757, 461] width 42 height 17
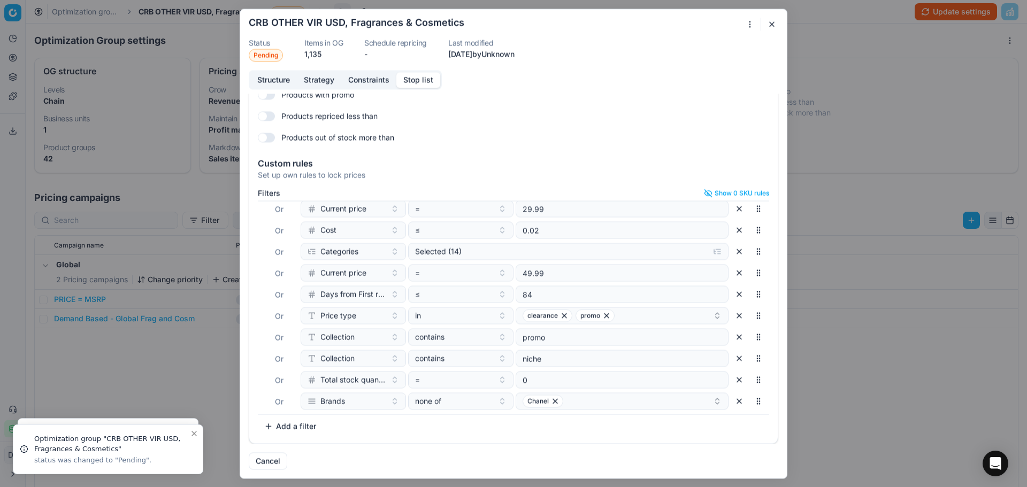
click at [769, 25] on button "button" at bounding box center [772, 24] width 13 height 13
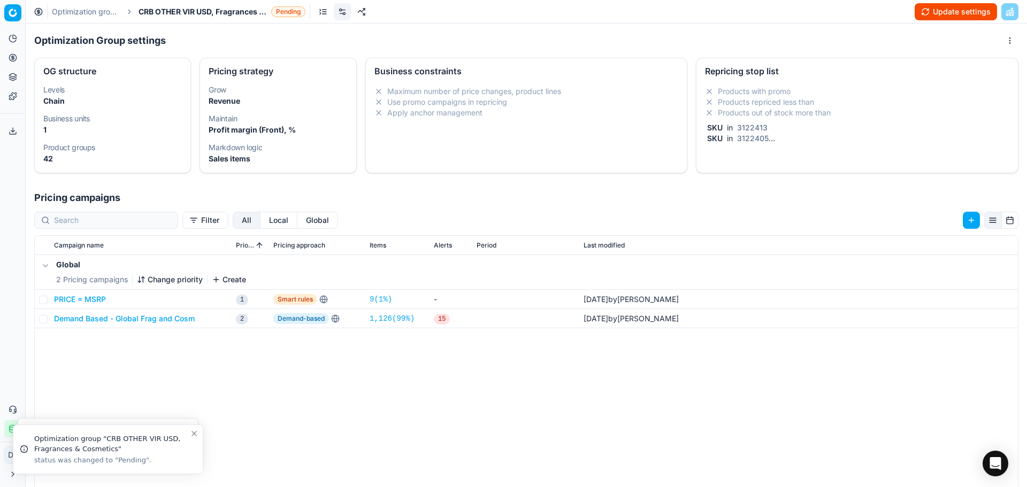
click at [959, 11] on button "Update settings" at bounding box center [956, 11] width 82 height 17
click at [80, 10] on link "Optimization groups" at bounding box center [86, 11] width 68 height 11
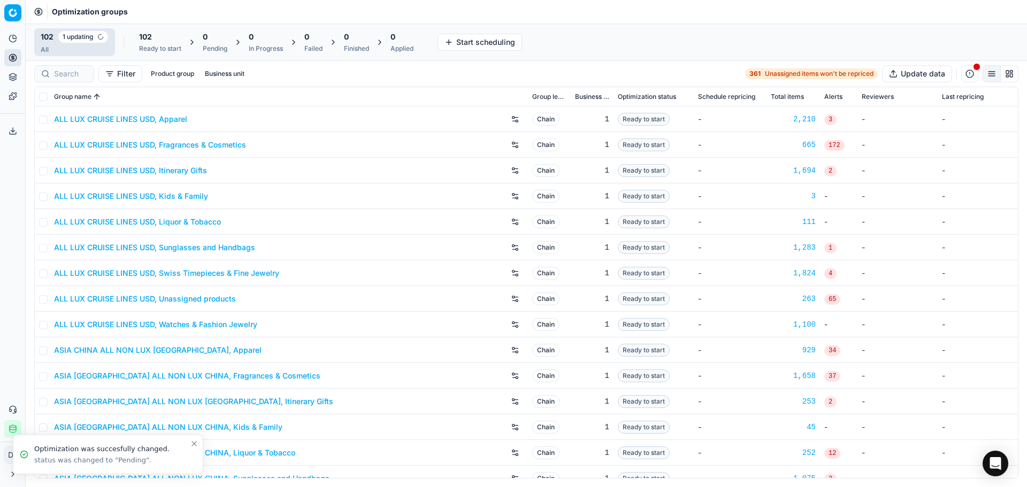
click at [68, 80] on div at bounding box center [64, 73] width 60 height 17
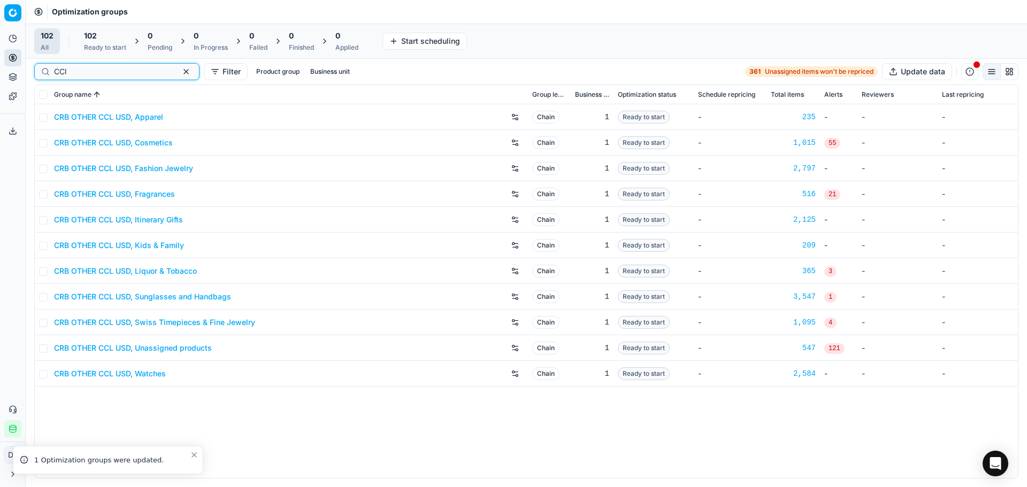
type input "CCl"
click at [163, 140] on link "CRB OTHER CCL USD, Cosmetics" at bounding box center [113, 143] width 119 height 11
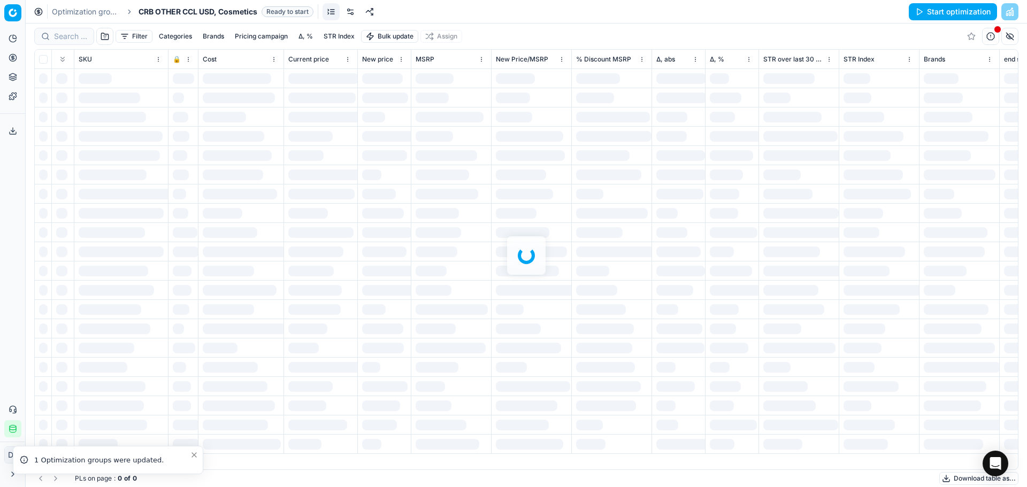
click at [213, 39] on div at bounding box center [527, 256] width 1002 height 464
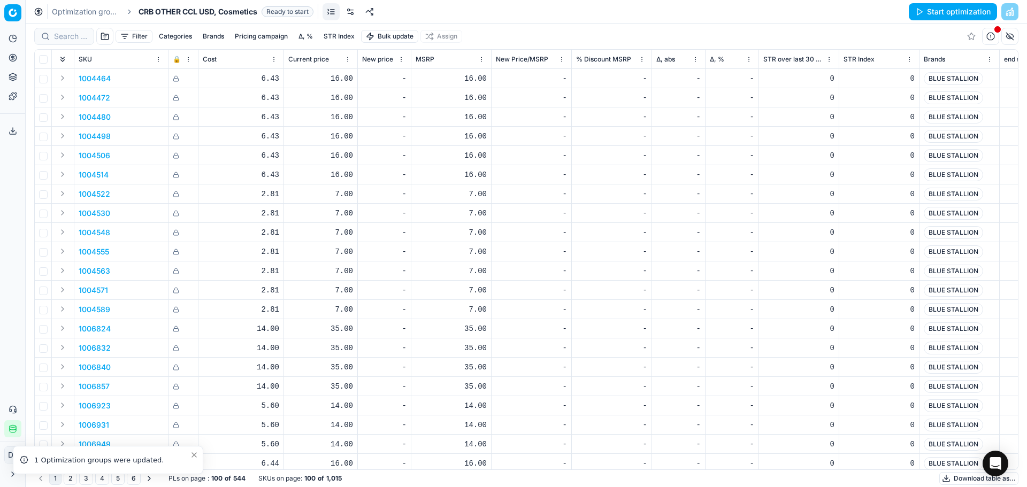
click at [213, 39] on button "Brands" at bounding box center [214, 36] width 30 height 13
type input "chan"
click at [64, 5] on div "Optimization groups CRB OTHER CCL USD, Cosmetics Ready to start Start optimizat…" at bounding box center [527, 12] width 1002 height 24
click at [66, 5] on div "Optimization groups CRB OTHER CCL USD, Cosmetics Ready to start Start optimizat…" at bounding box center [527, 12] width 1002 height 24
click at [70, 10] on link "Optimization groups" at bounding box center [86, 11] width 68 height 11
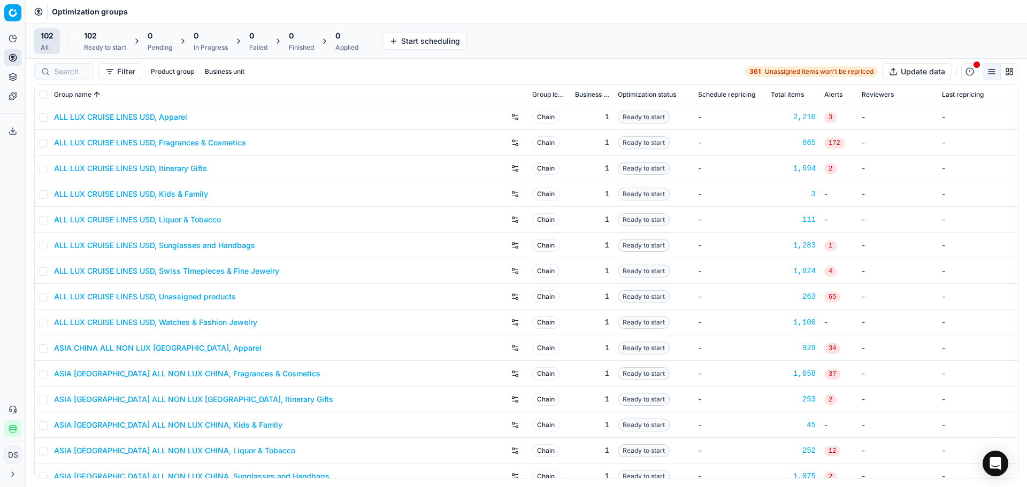
click at [95, 40] on span "102" at bounding box center [90, 35] width 13 height 11
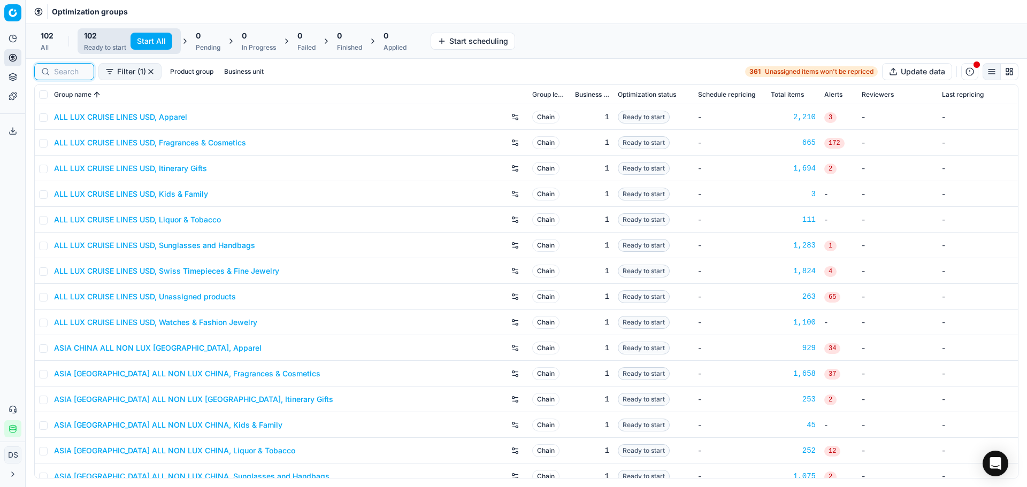
click at [74, 70] on input at bounding box center [70, 71] width 33 height 11
type input "s"
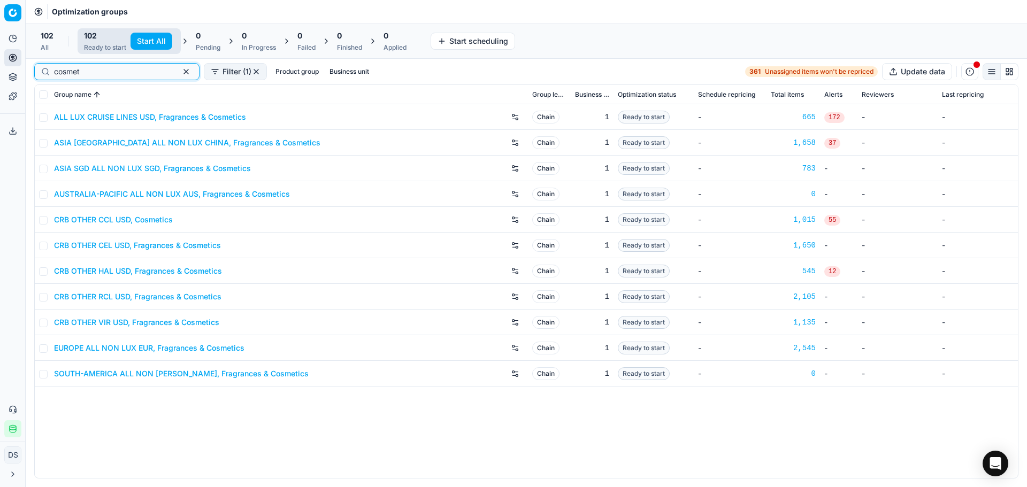
type input "cosmet"
click at [128, 243] on link "CRB OTHER CEL USD, Fragrances & Cosmetics" at bounding box center [137, 245] width 167 height 11
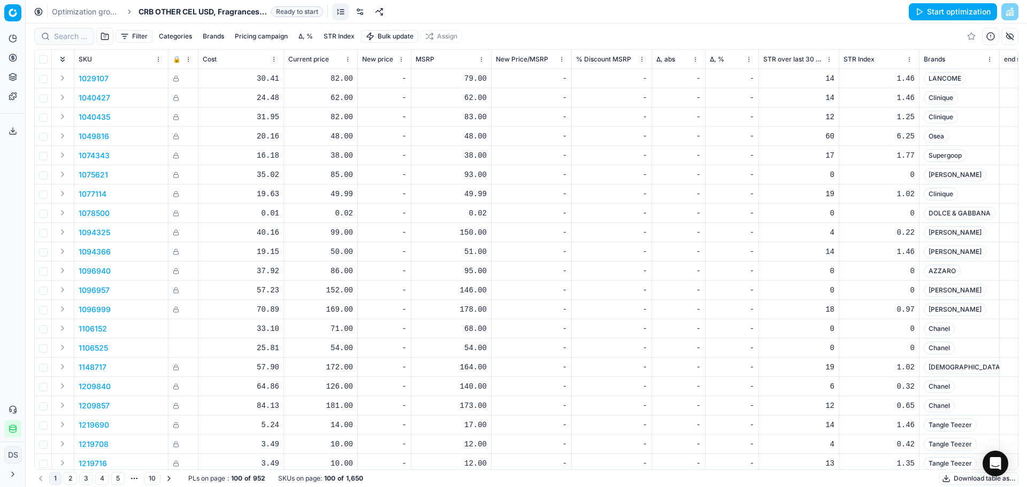
click at [921, 7] on button "Start optimization" at bounding box center [953, 11] width 88 height 17
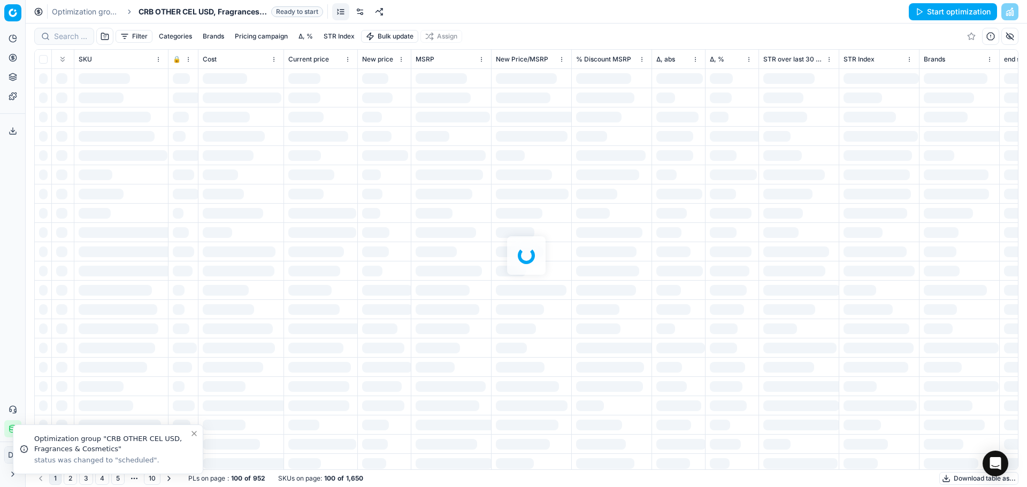
click at [95, 13] on link "Optimization groups" at bounding box center [86, 11] width 68 height 11
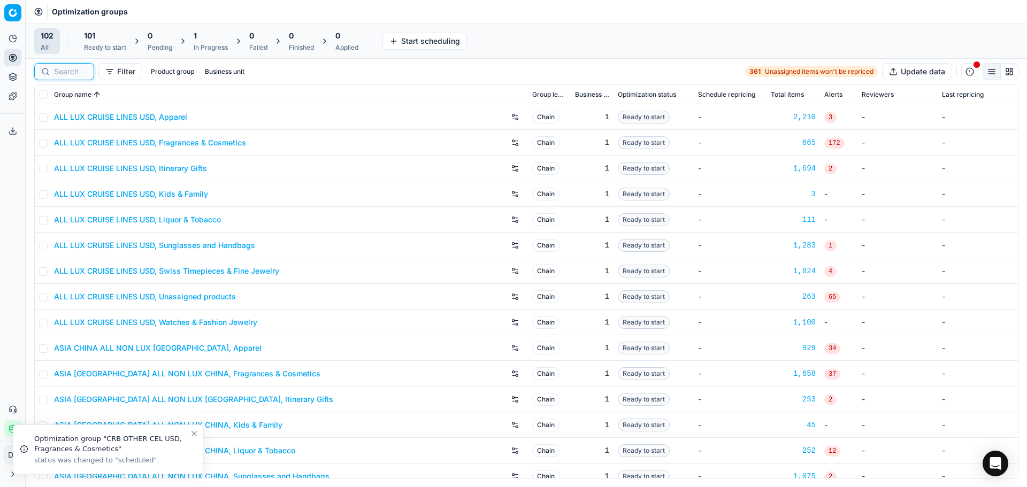
click at [75, 71] on input at bounding box center [70, 71] width 33 height 11
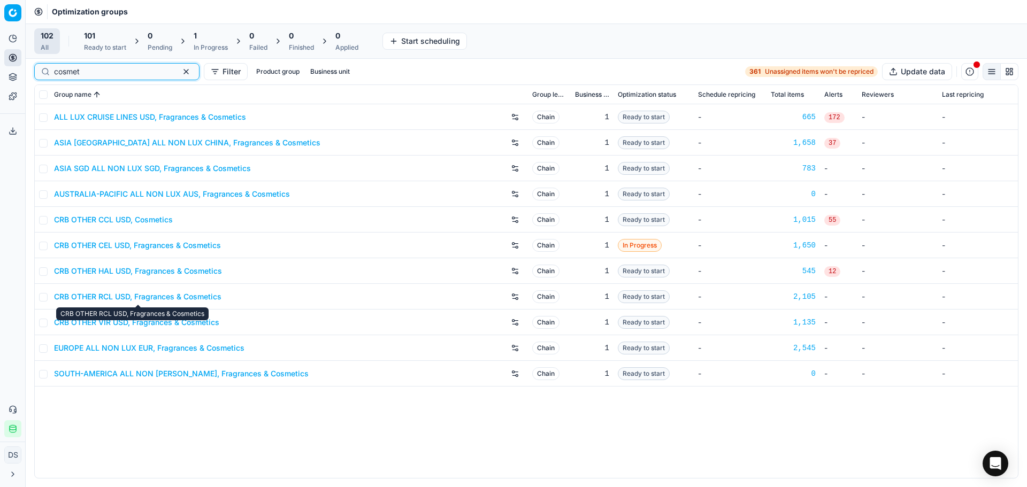
type input "cosmet"
click at [143, 300] on link "CRB OTHER RCL USD, Fragrances & Cosmetics" at bounding box center [137, 297] width 167 height 11
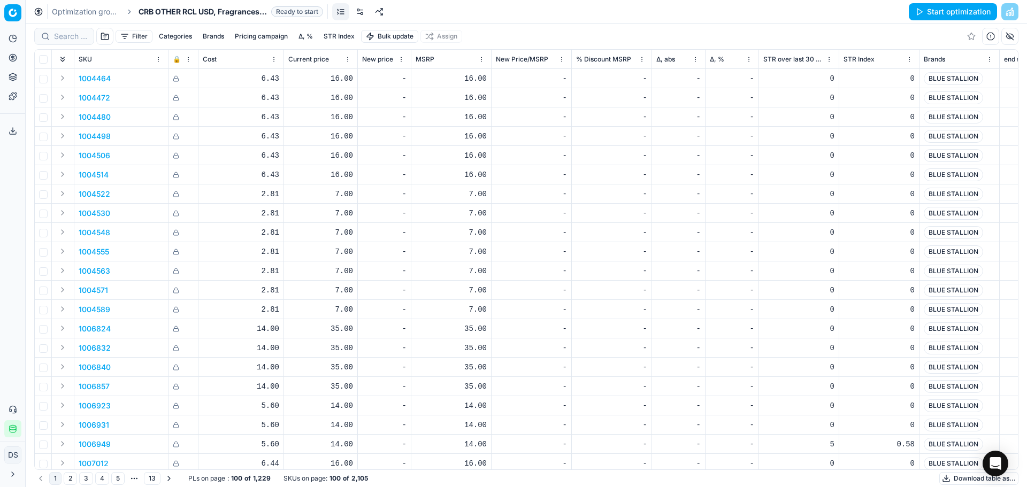
click at [974, 13] on button "Start optimization" at bounding box center [953, 11] width 88 height 17
click at [94, 17] on link "Optimization groups" at bounding box center [86, 11] width 68 height 11
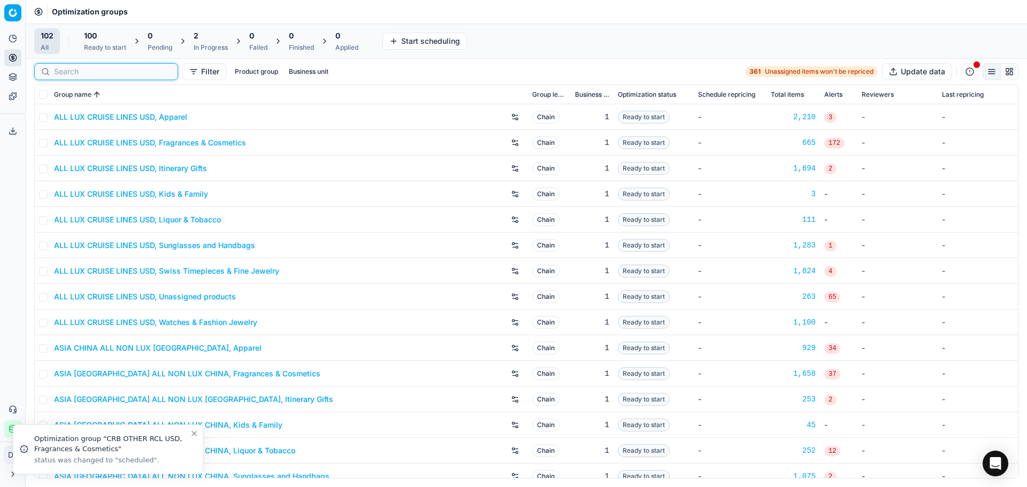
click at [55, 71] on input at bounding box center [112, 71] width 117 height 11
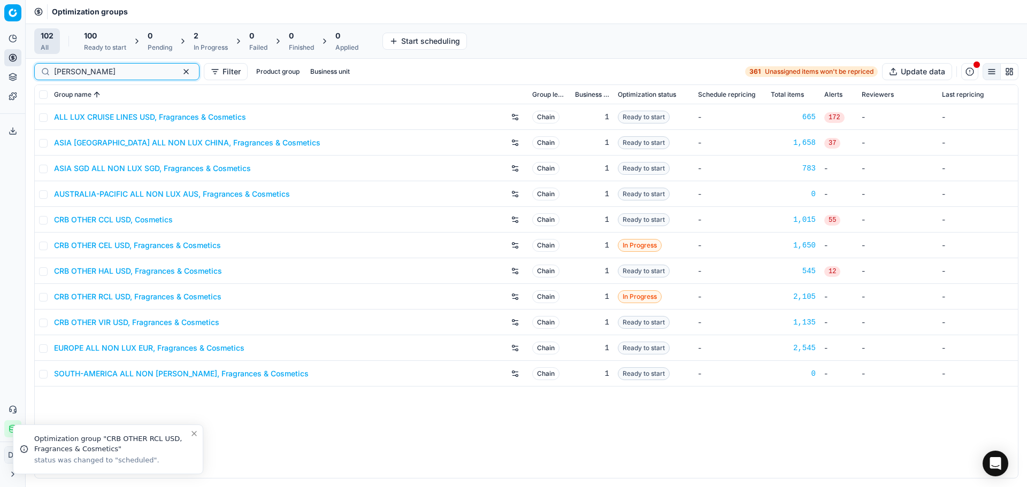
type input "[PERSON_NAME]"
click at [150, 326] on link "CRB OTHER VIR USD, Fragrances & Cosmetics" at bounding box center [136, 322] width 165 height 11
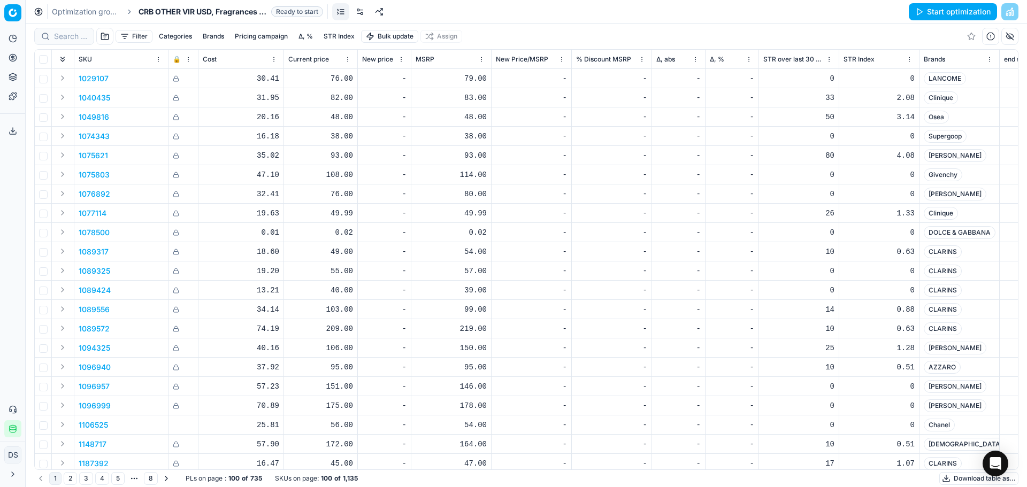
click at [940, 11] on button "Start optimization" at bounding box center [953, 11] width 88 height 17
click at [83, 11] on link "Optimization groups" at bounding box center [86, 11] width 68 height 11
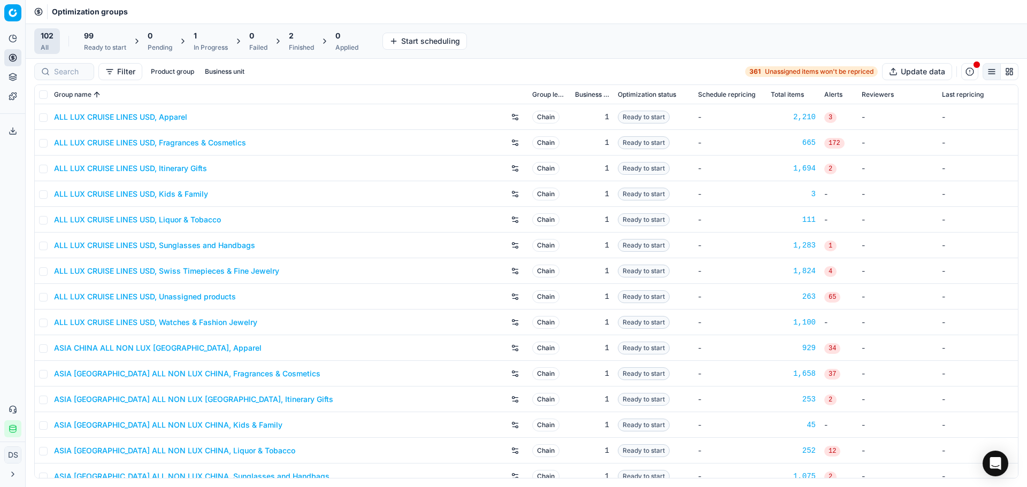
click at [303, 37] on div "2" at bounding box center [301, 35] width 25 height 11
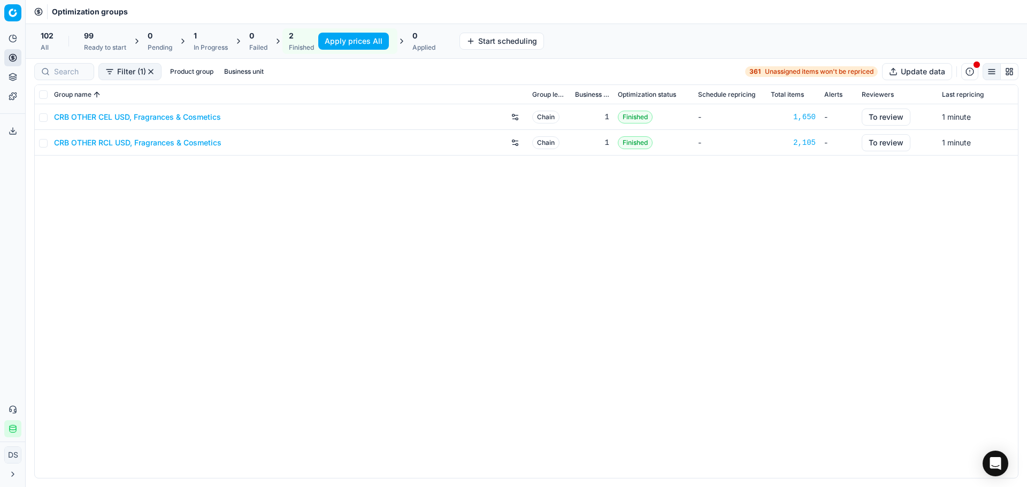
click at [170, 119] on link "CRB OTHER CEL USD, Fragrances & Cosmetics" at bounding box center [137, 117] width 167 height 11
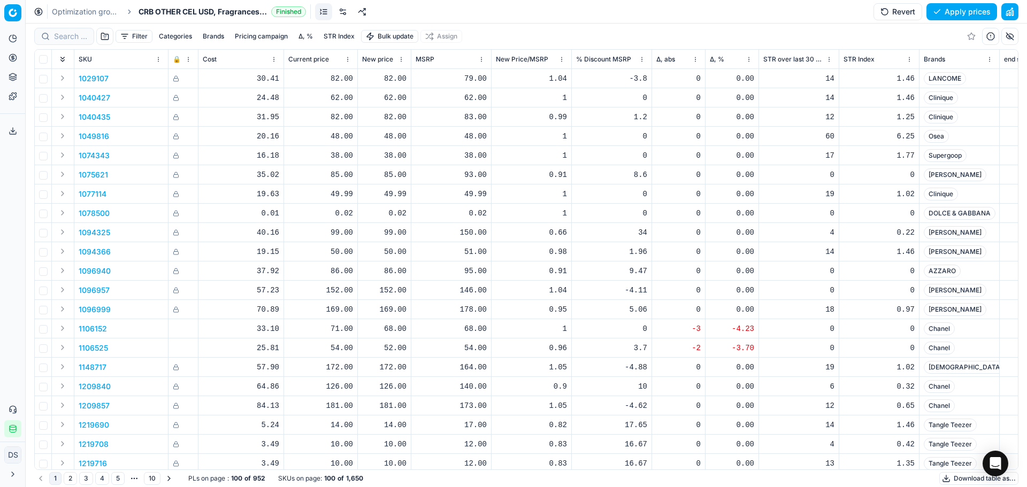
click at [97, 10] on link "Optimization groups" at bounding box center [86, 11] width 68 height 11
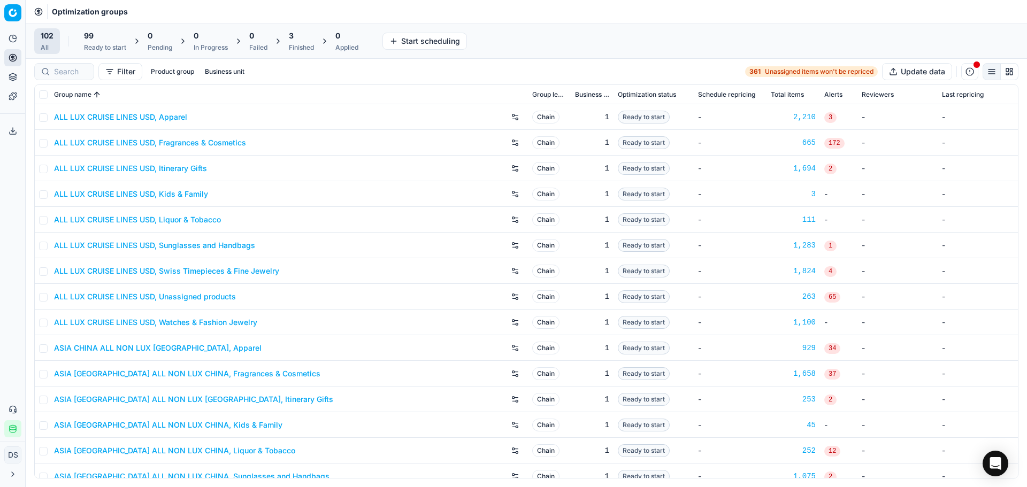
click at [308, 41] on div "3 Finished" at bounding box center [301, 40] width 25 height 21
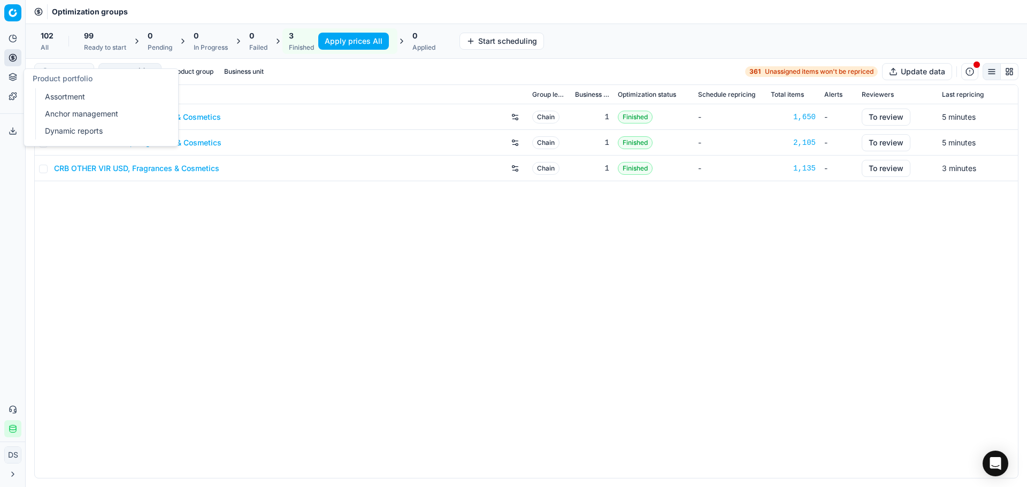
click at [11, 75] on icon at bounding box center [13, 77] width 9 height 9
click at [76, 136] on link "Dynamic reports" at bounding box center [103, 131] width 125 height 15
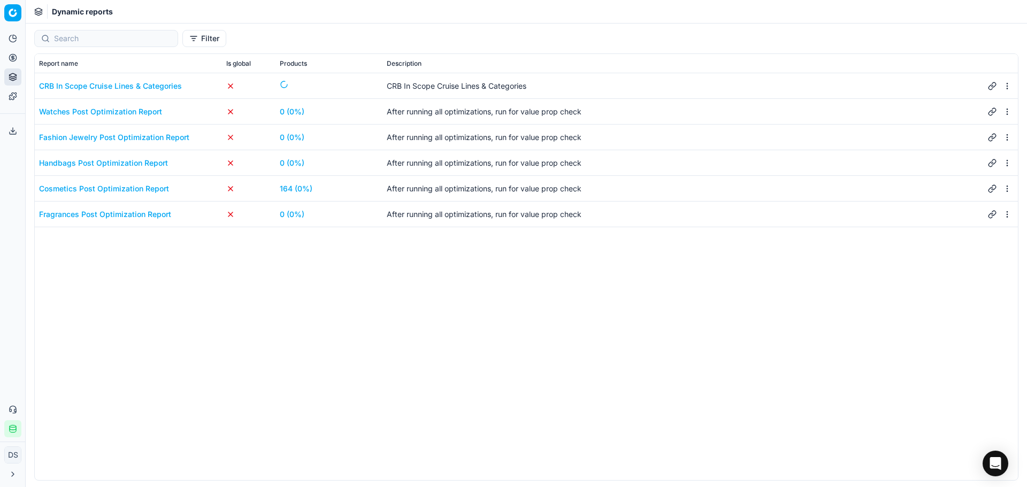
click at [296, 190] on link "164 (0%)" at bounding box center [296, 189] width 33 height 11
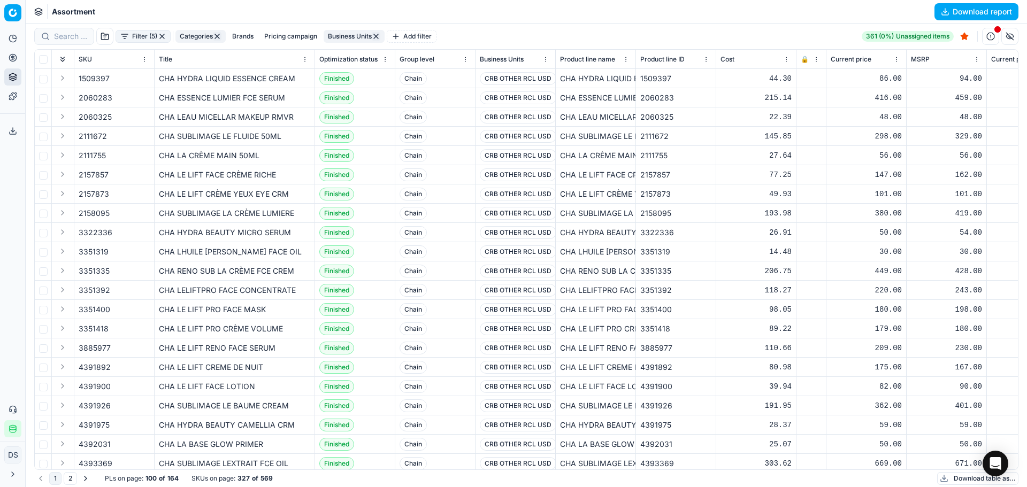
click at [981, 7] on button "Download report" at bounding box center [977, 11] width 84 height 17
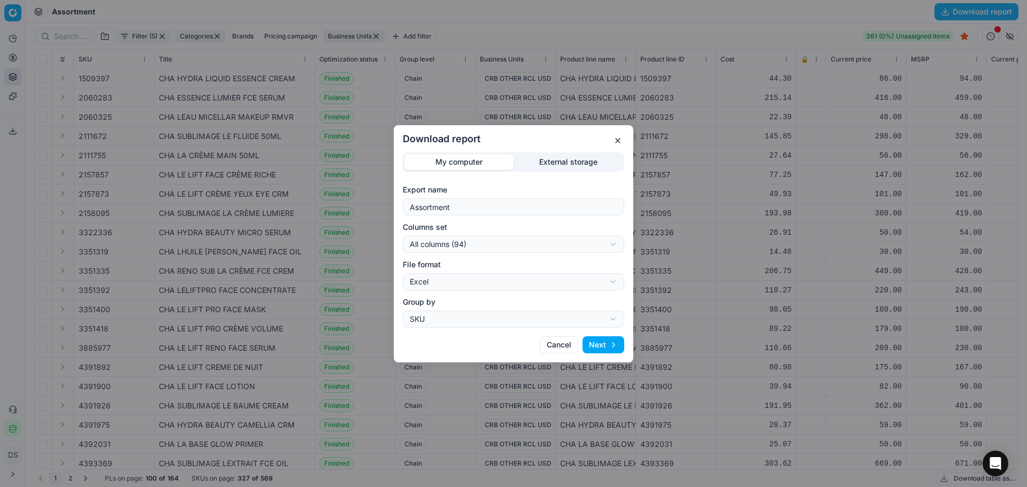
click at [506, 244] on div "Download report My computer External storage Export name Assortment Columns set…" at bounding box center [513, 243] width 1027 height 487
select select "custom"
click at [614, 350] on button "Next" at bounding box center [604, 345] width 42 height 17
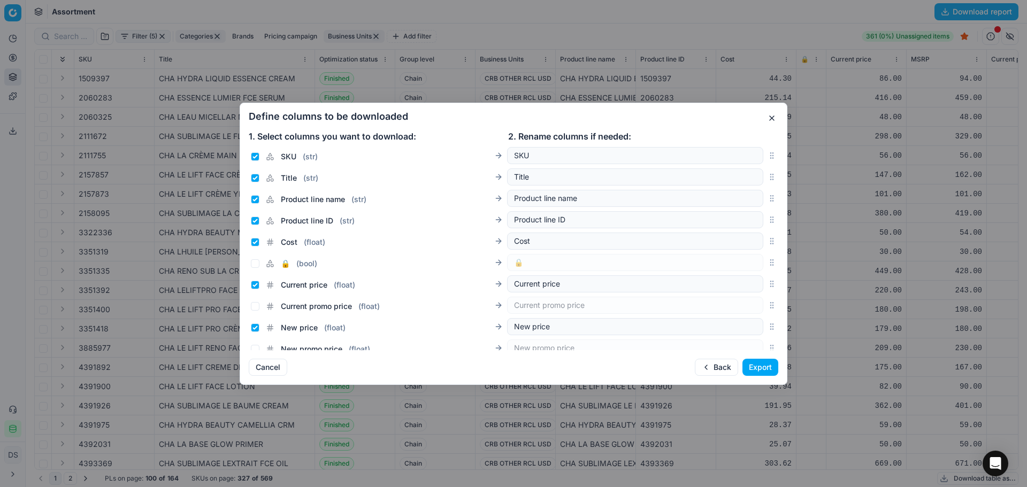
click at [754, 372] on button "Export" at bounding box center [761, 367] width 36 height 17
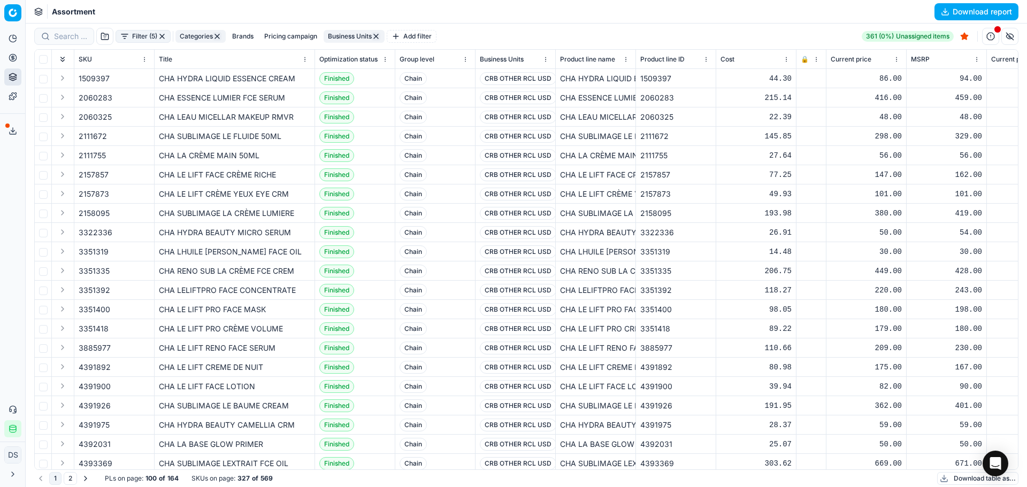
click at [16, 130] on icon at bounding box center [13, 131] width 9 height 9
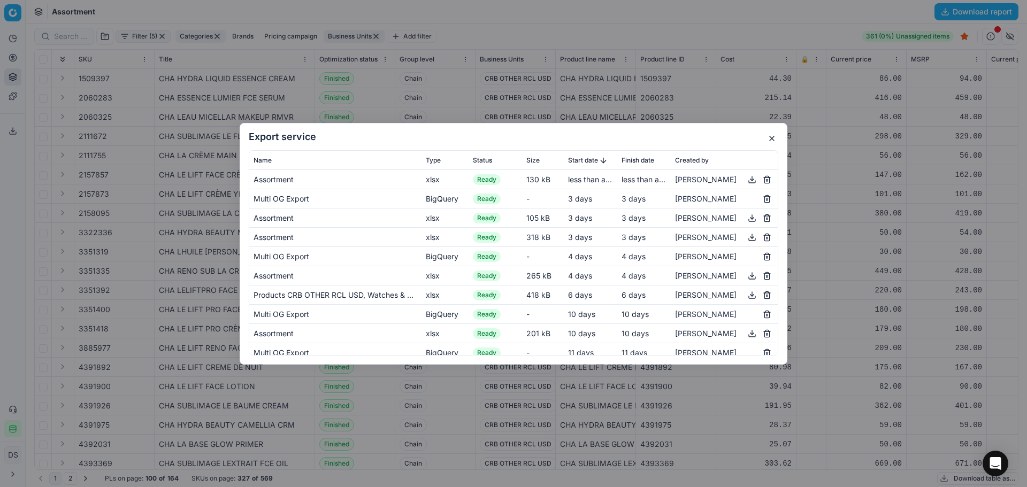
click at [746, 182] on button "button" at bounding box center [752, 179] width 13 height 13
click at [775, 143] on button "button" at bounding box center [772, 138] width 13 height 13
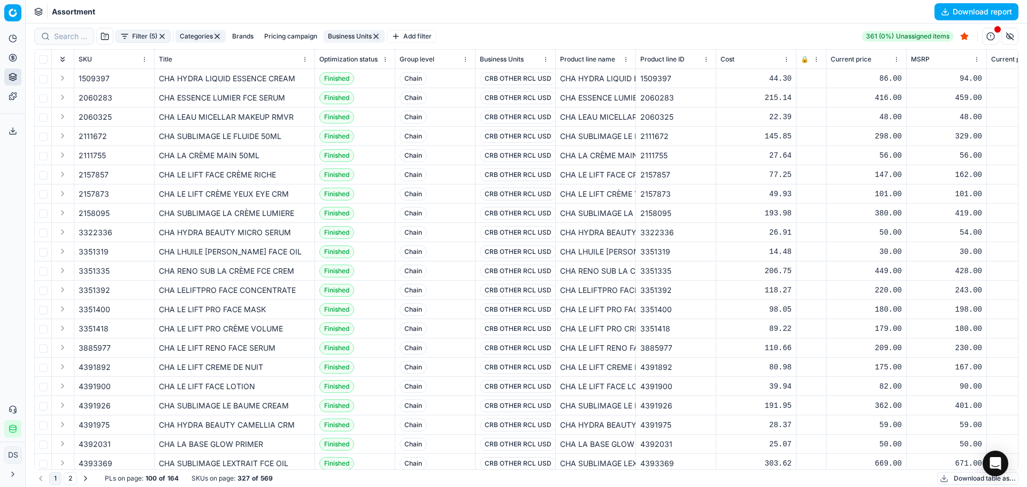
click at [10, 61] on icon at bounding box center [13, 58] width 9 height 9
click at [93, 79] on link "Optimization groups" at bounding box center [103, 77] width 125 height 15
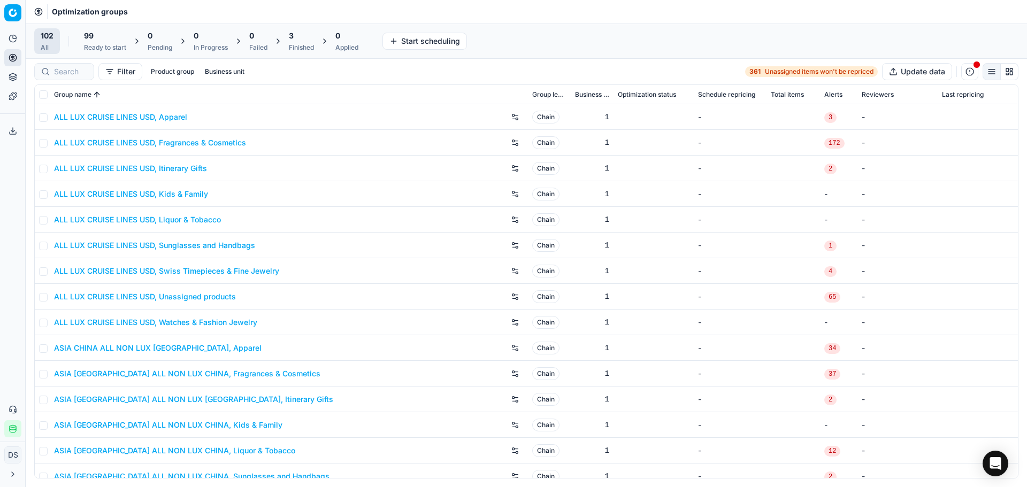
click at [298, 36] on div "3" at bounding box center [301, 35] width 25 height 11
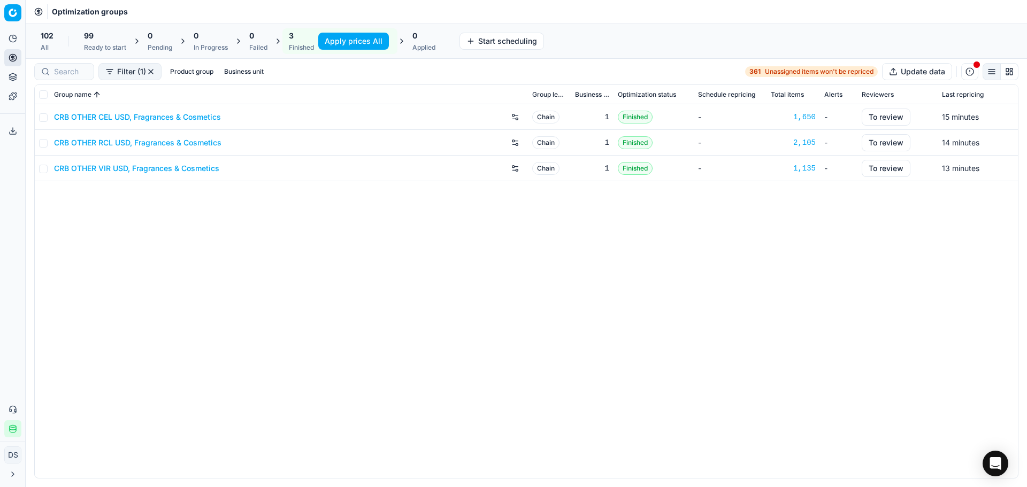
click at [163, 119] on link "CRB OTHER CEL USD, Fragrances & Cosmetics" at bounding box center [137, 117] width 167 height 11
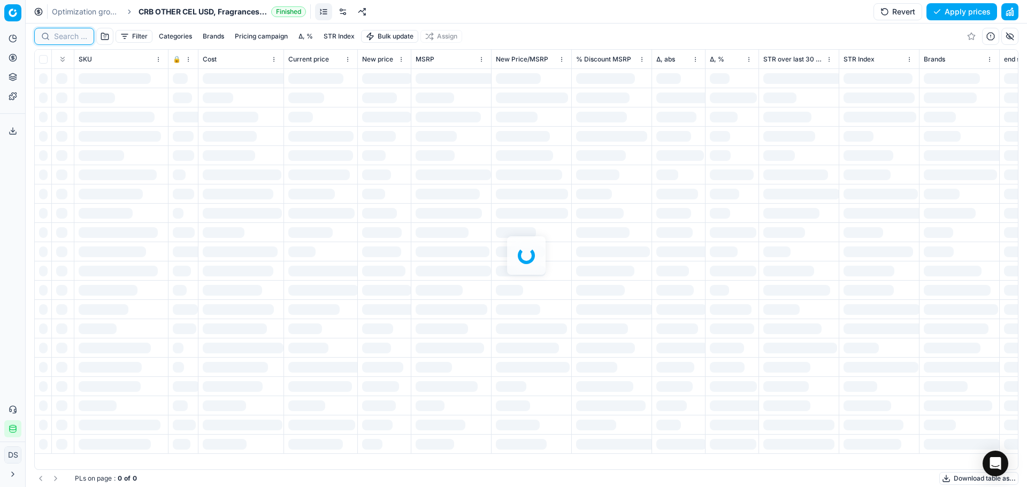
click at [73, 38] on input at bounding box center [70, 36] width 33 height 11
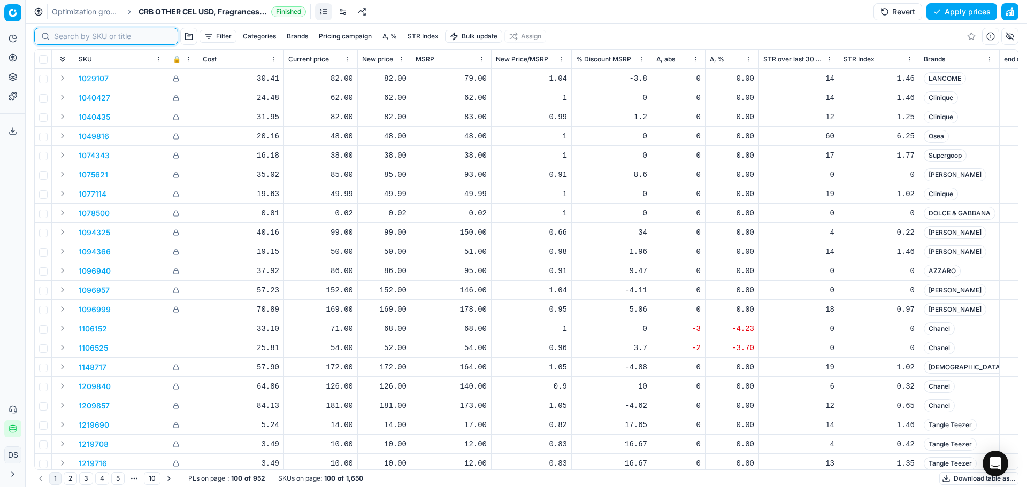
paste input "CHA_ROUGE_COCO_FLASH_LIP"
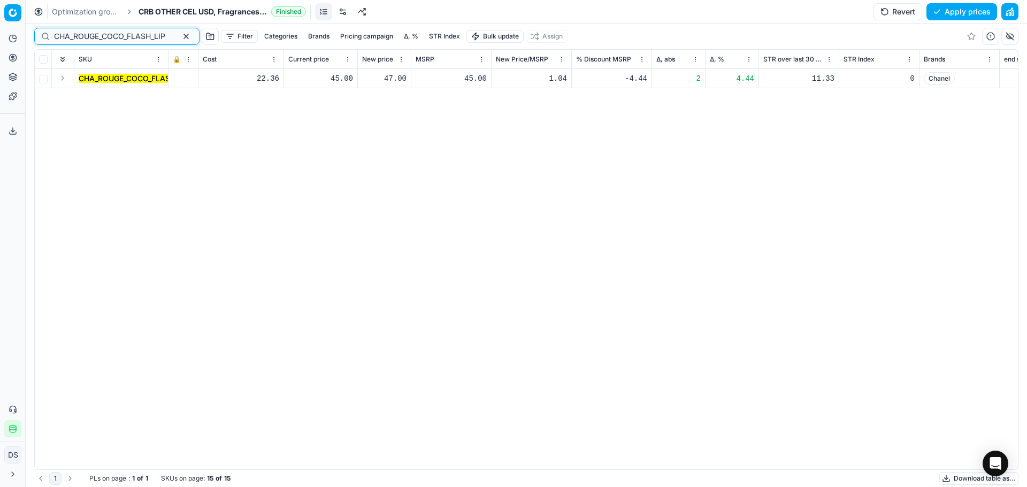
type input "CHA_ROUGE_COCO_FLASH_LIP"
click at [62, 82] on button "Expand" at bounding box center [62, 78] width 13 height 13
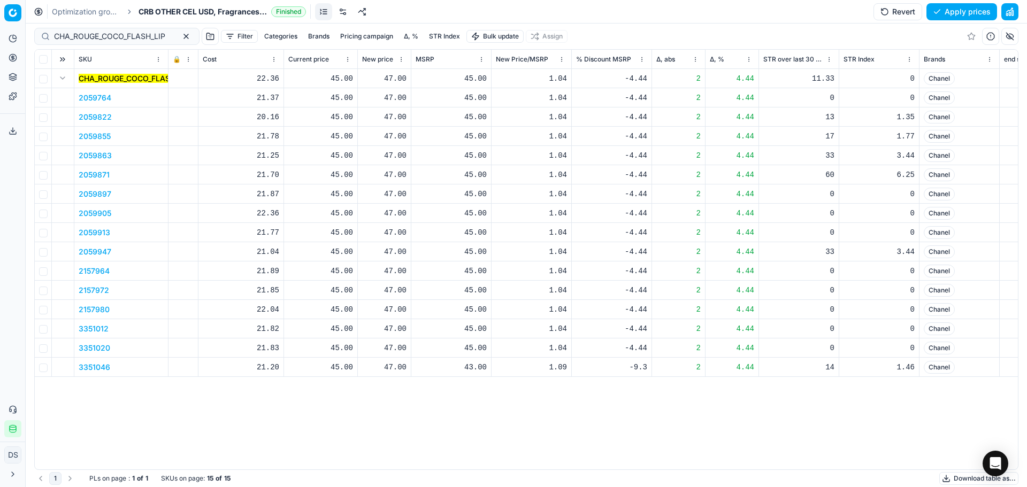
click at [388, 81] on div "47.00" at bounding box center [384, 78] width 44 height 11
drag, startPoint x: 428, startPoint y: 173, endPoint x: 294, endPoint y: 164, distance: 134.1
click at [294, 165] on body "Pricing platform Analytics Pricing Product portfolio Templates Export service 3…" at bounding box center [513, 243] width 1027 height 487
type input "4"
type input "45.00"
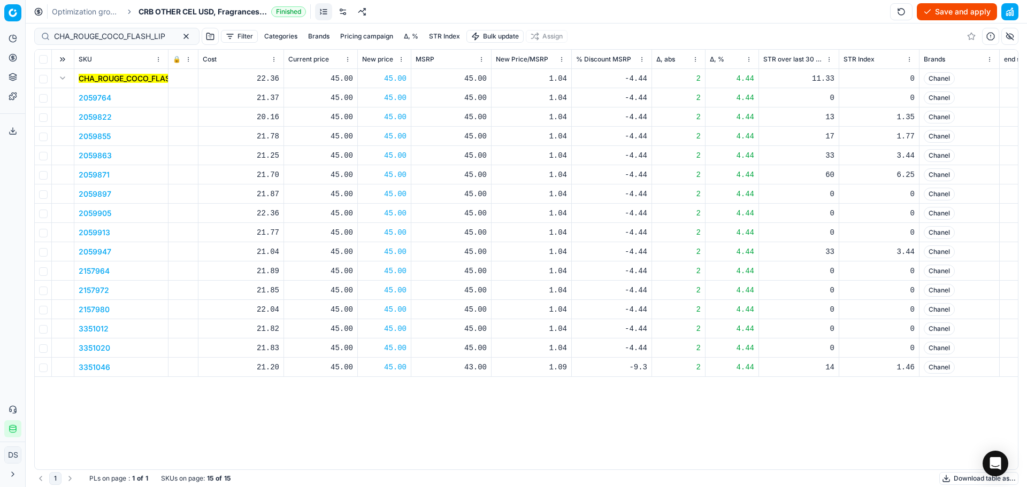
click at [977, 11] on button "Save and apply" at bounding box center [957, 11] width 80 height 17
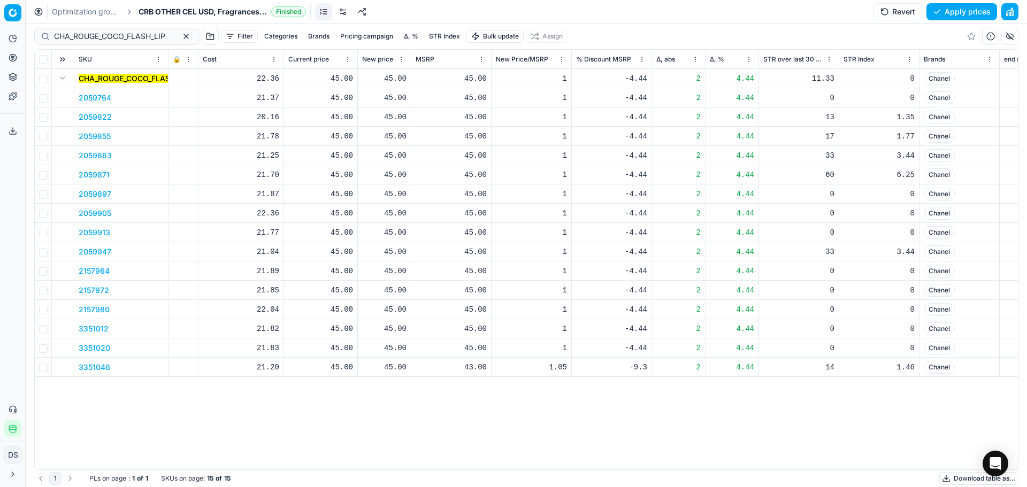
click at [66, 17] on link "Optimization groups" at bounding box center [86, 11] width 68 height 11
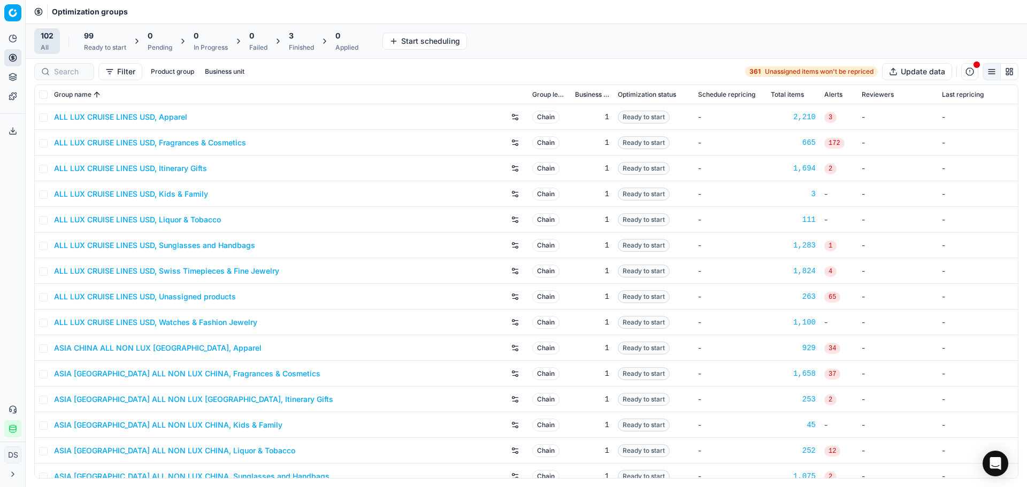
click at [301, 48] on div "Finished" at bounding box center [301, 47] width 25 height 9
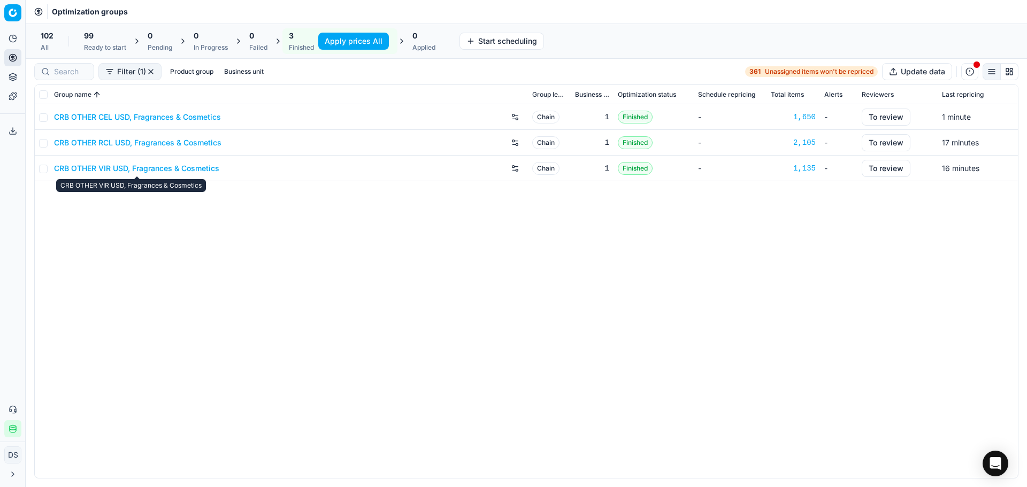
click at [123, 167] on link "CRB OTHER VIR USD, Fragrances & Cosmetics" at bounding box center [136, 168] width 165 height 11
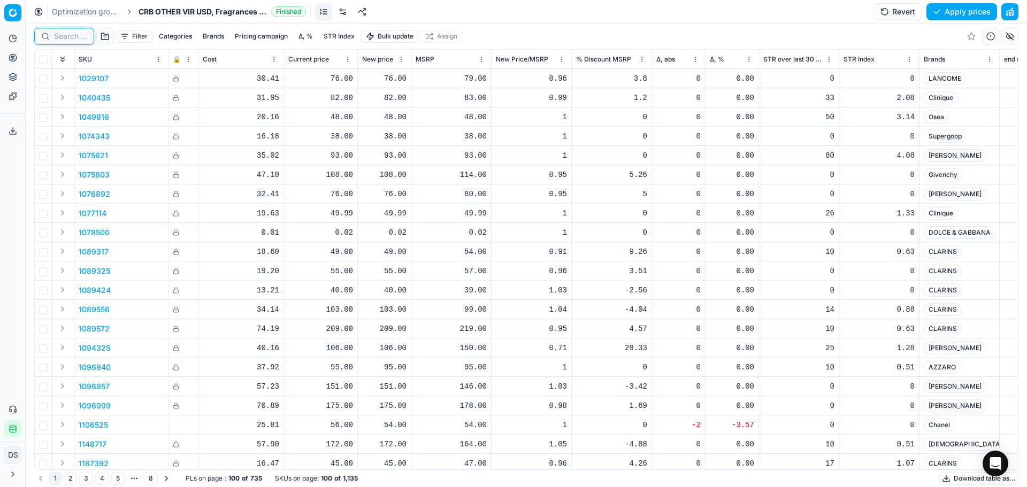
click at [54, 40] on input at bounding box center [70, 36] width 33 height 11
paste input "CHA_ROUGE_COCO_FLASH_LIP"
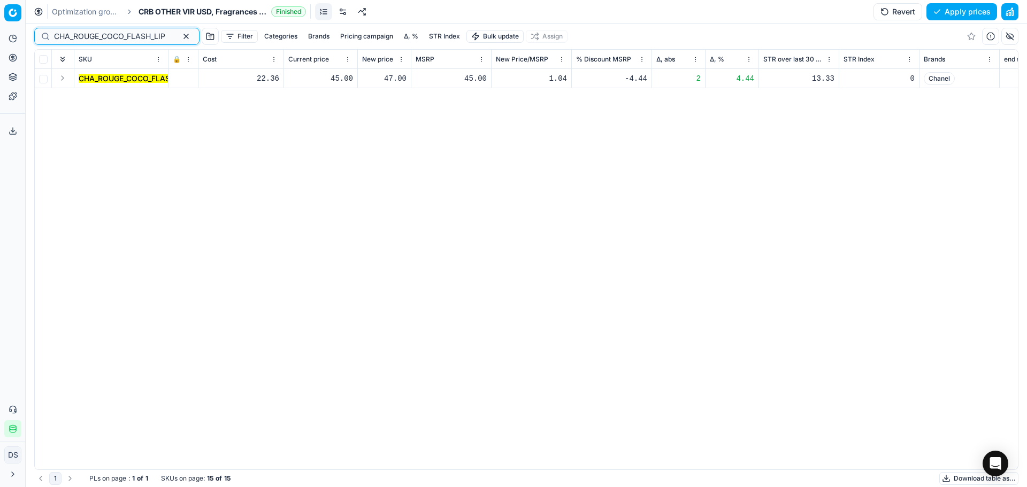
type input "CHA_ROUGE_COCO_FLASH_LIP"
click at [66, 79] on button "Expand" at bounding box center [62, 78] width 13 height 13
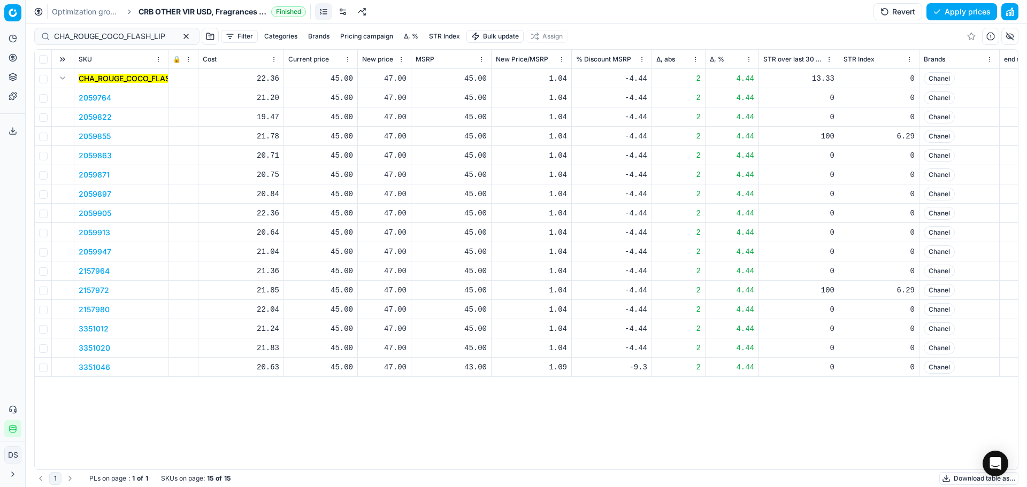
click at [387, 76] on div "47.00" at bounding box center [384, 78] width 44 height 11
drag, startPoint x: 422, startPoint y: 177, endPoint x: 331, endPoint y: 165, distance: 92.3
click at [332, 166] on dl "Current: 45.00 Optimized: 47.00 Manual: 47.00" at bounding box center [385, 151] width 154 height 70
type input "45.00"
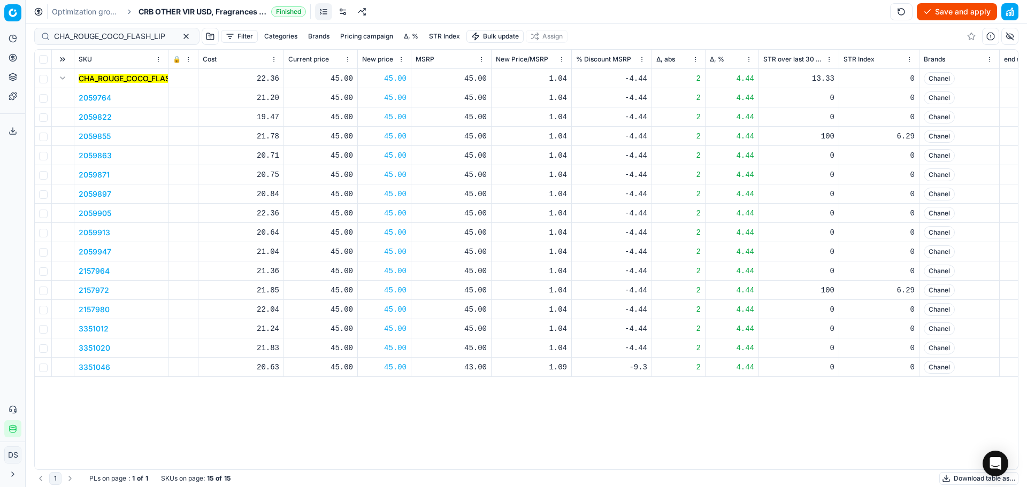
click at [928, 9] on button "Save and apply" at bounding box center [957, 11] width 80 height 17
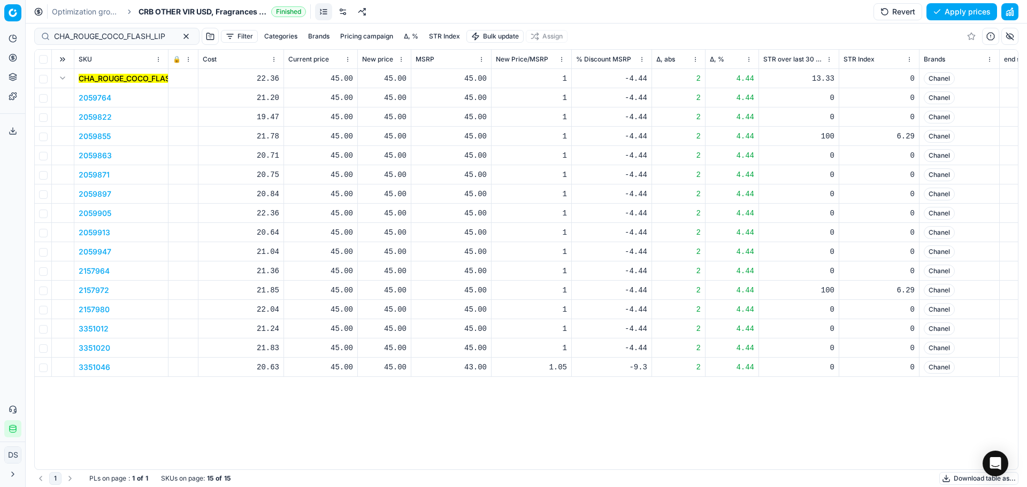
click at [72, 16] on link "Optimization groups" at bounding box center [86, 11] width 68 height 11
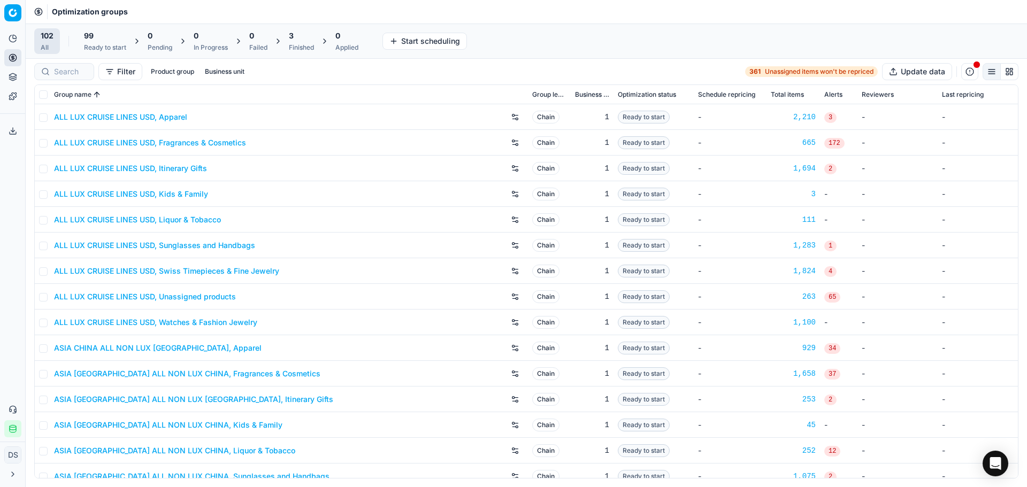
click at [312, 43] on div "3 Finished" at bounding box center [301, 40] width 25 height 21
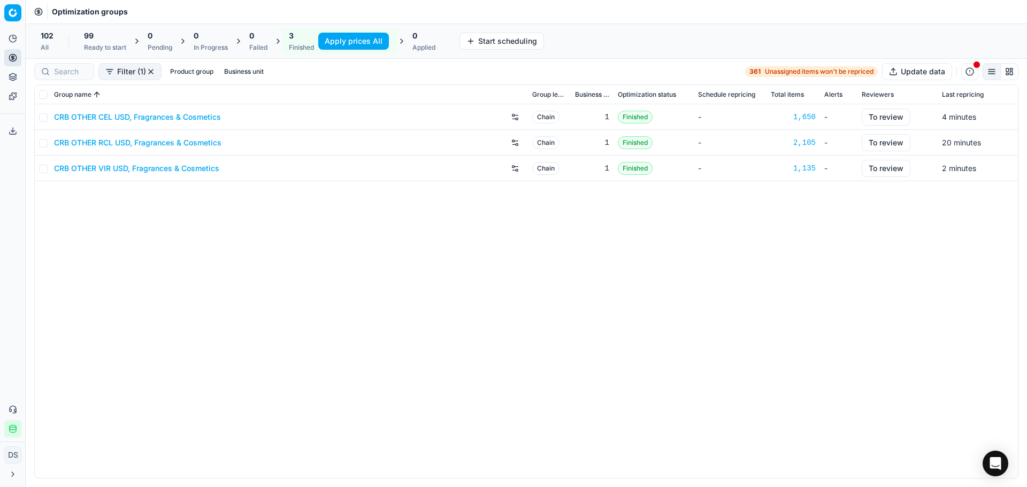
click at [365, 39] on button "Apply prices All" at bounding box center [353, 41] width 71 height 17
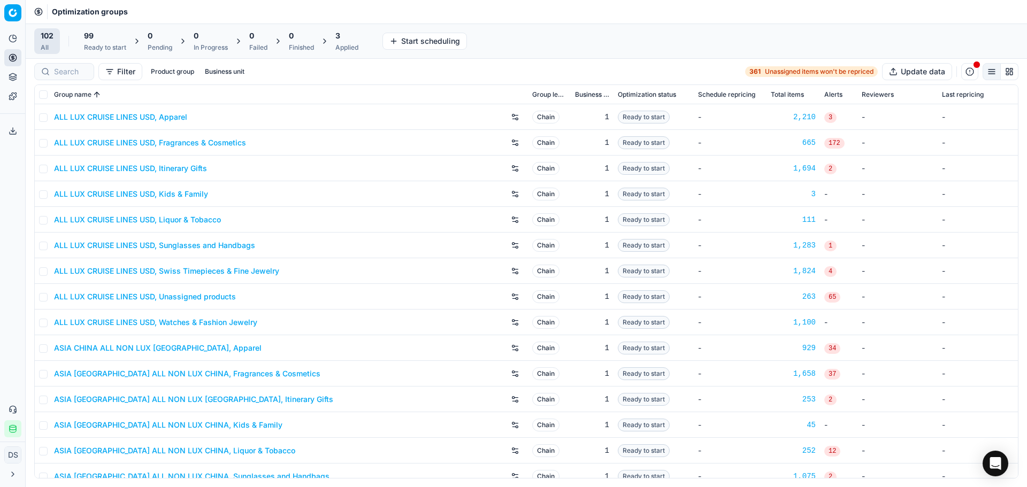
click at [337, 43] on div "3 Applied" at bounding box center [347, 41] width 36 height 26
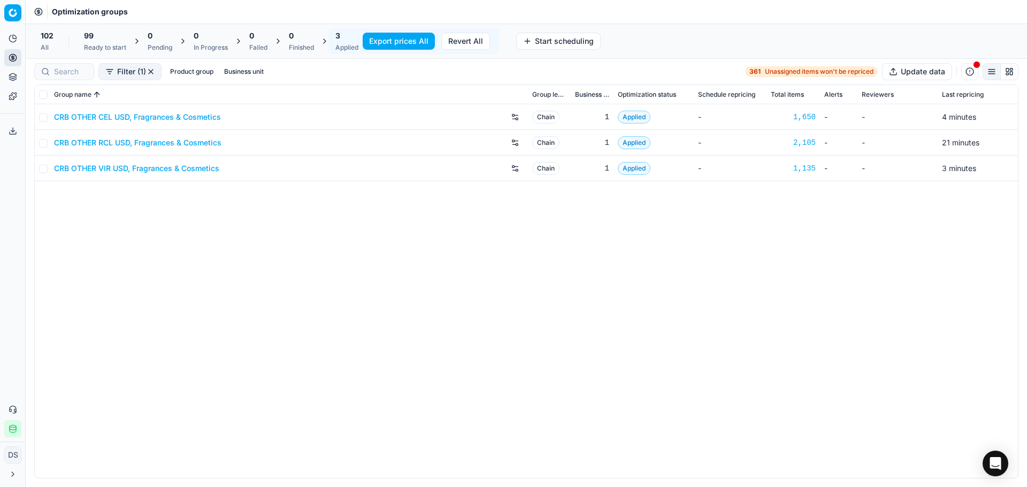
click at [408, 41] on button "Export prices All" at bounding box center [399, 41] width 72 height 17
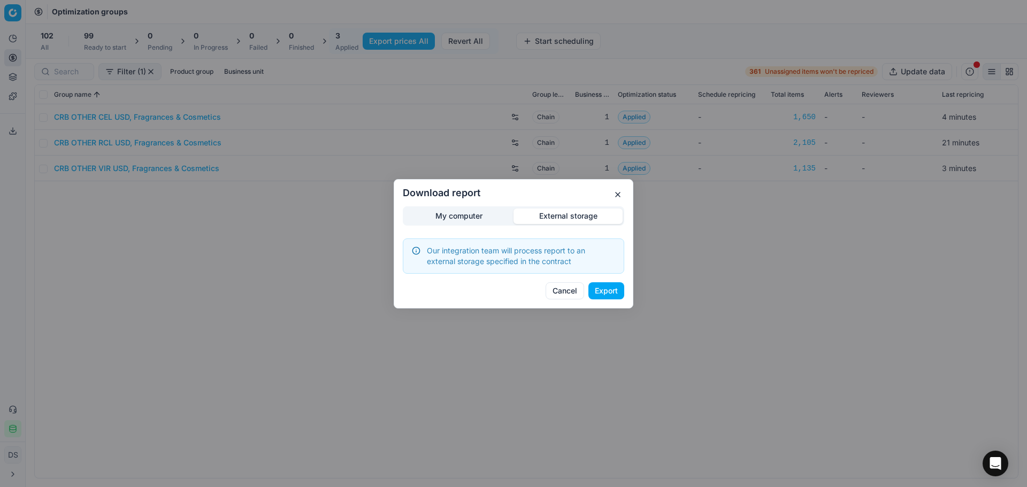
click at [545, 162] on div "Download report My computer External storage Our integration team will process …" at bounding box center [513, 243] width 1027 height 487
click at [602, 295] on button "Export" at bounding box center [607, 291] width 36 height 17
